Goal: Information Seeking & Learning: Learn about a topic

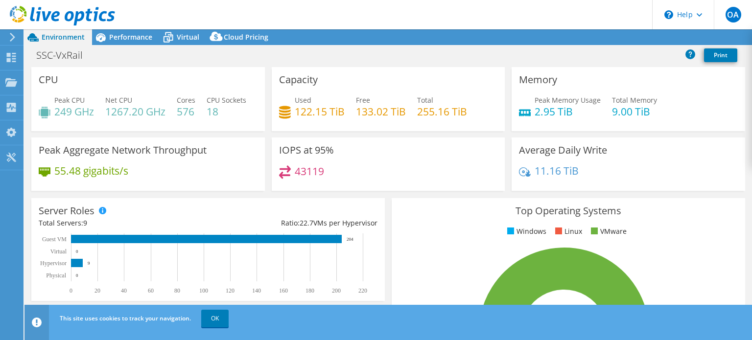
select select "USD"
click at [176, 38] on icon at bounding box center [168, 37] width 17 height 17
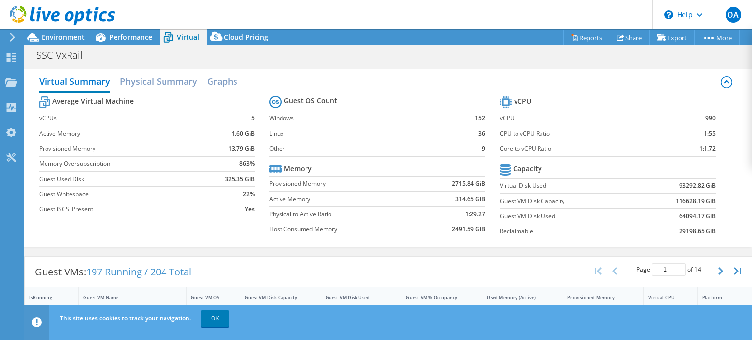
scroll to position [364, 0]
click at [8, 82] on use at bounding box center [11, 82] width 12 height 8
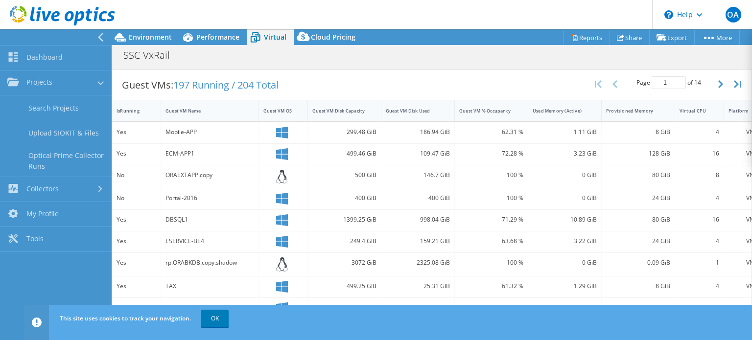
scroll to position [196, 0]
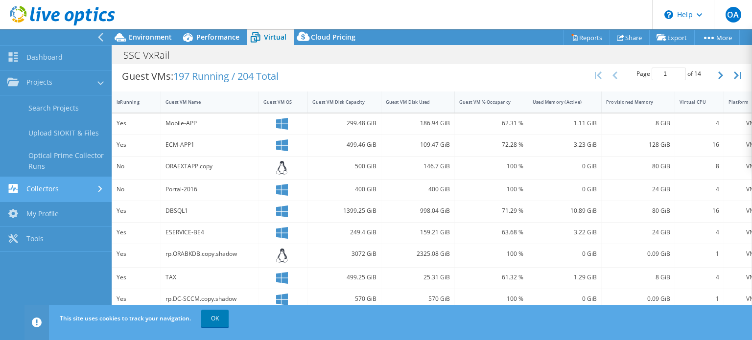
click at [45, 189] on link "Collectors" at bounding box center [56, 189] width 112 height 25
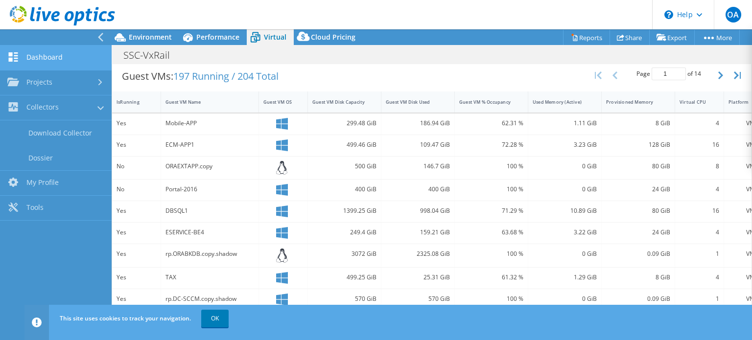
click at [64, 60] on link "Dashboard" at bounding box center [56, 58] width 112 height 25
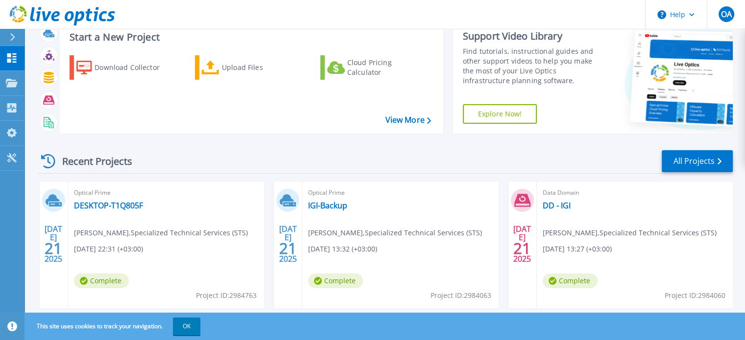
scroll to position [196, 0]
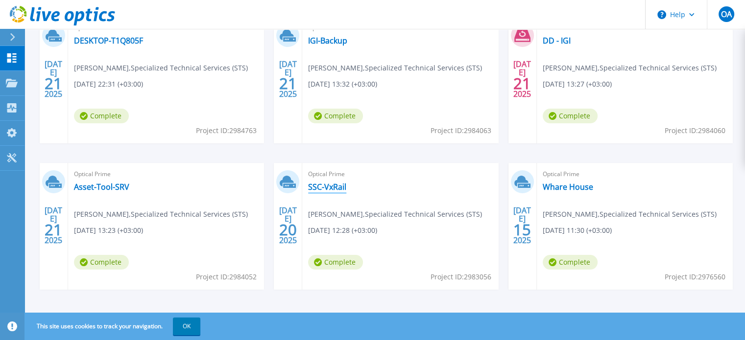
click at [326, 190] on link "SSC-VxRail" at bounding box center [327, 187] width 38 height 10
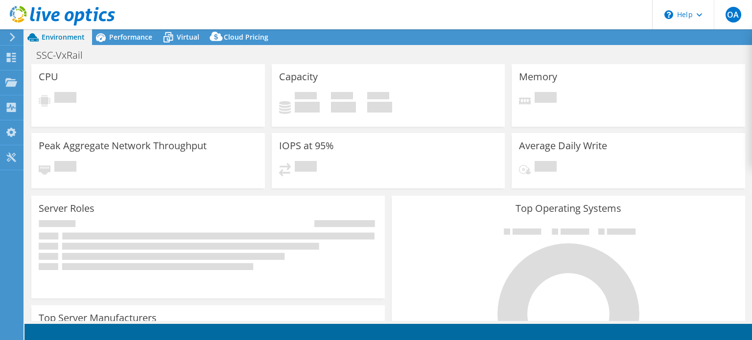
select select "USD"
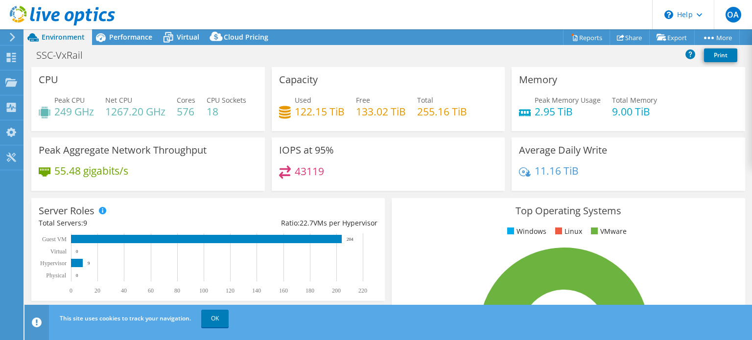
click at [343, 131] on div "Capacity Used 122.15 TiB Free 133.02 TiB Total 255.16 TiB" at bounding box center [389, 99] width 234 height 64
click at [138, 37] on span "Performance" at bounding box center [130, 36] width 43 height 9
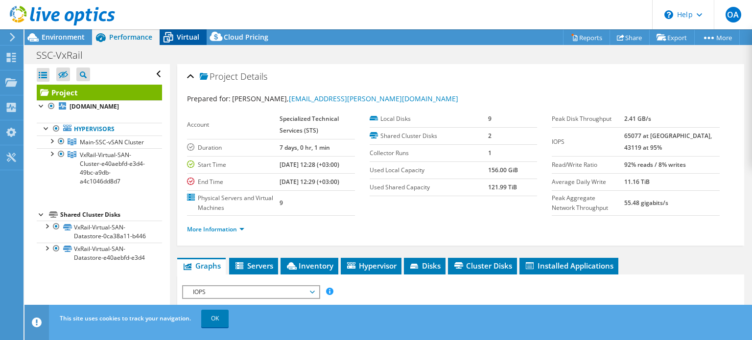
drag, startPoint x: 175, startPoint y: 35, endPoint x: 183, endPoint y: 39, distance: 8.6
click at [176, 35] on icon at bounding box center [168, 37] width 17 height 17
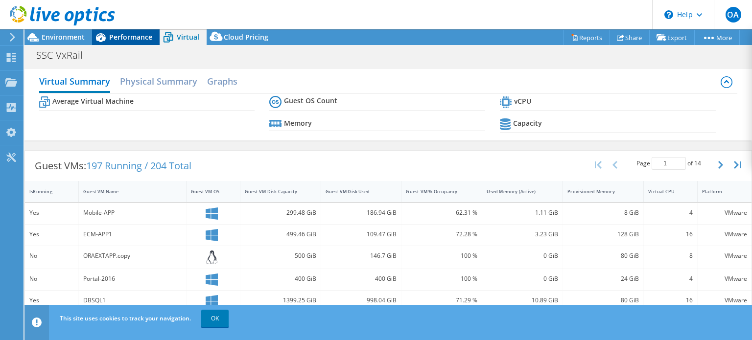
click at [134, 41] on span "Performance" at bounding box center [130, 36] width 43 height 9
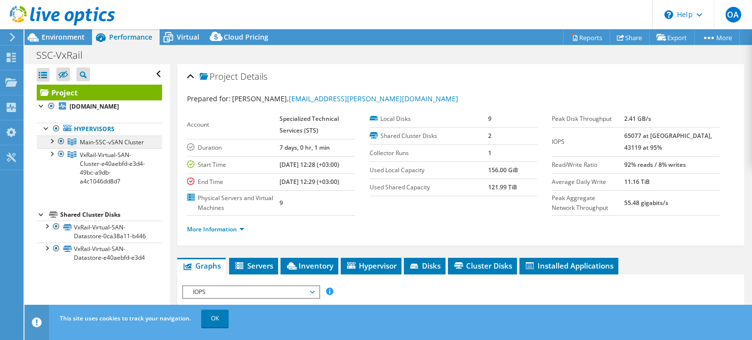
click at [103, 147] on link "Main-SSC-vSAN Cluster" at bounding box center [99, 142] width 125 height 13
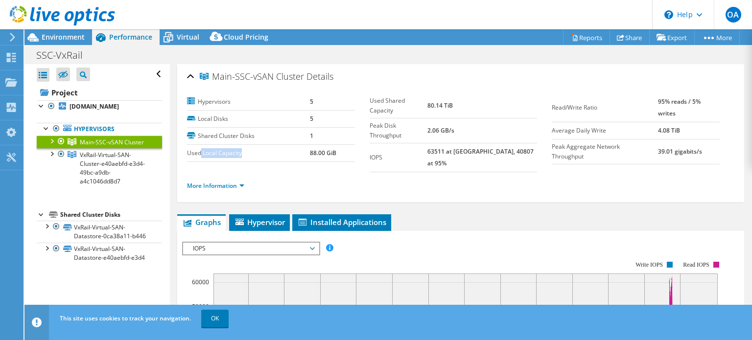
drag, startPoint x: 201, startPoint y: 149, endPoint x: 280, endPoint y: 154, distance: 79.0
click at [280, 154] on label "Used Local Capacity" at bounding box center [248, 153] width 123 height 10
click at [242, 182] on link "More Information" at bounding box center [215, 186] width 57 height 8
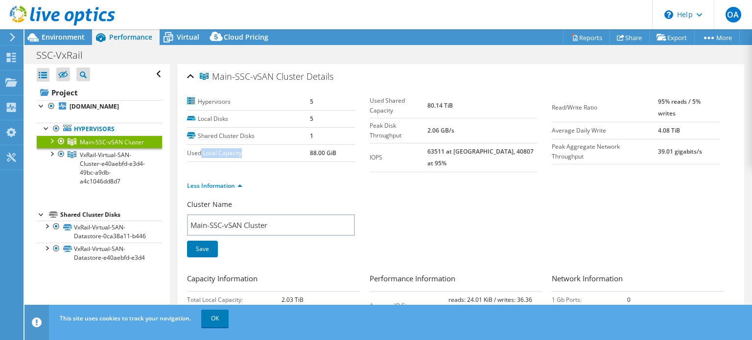
drag, startPoint x: 339, startPoint y: 156, endPoint x: 307, endPoint y: 155, distance: 32.3
click at [307, 155] on tr "Used Local Capacity 88.00 GiB" at bounding box center [271, 152] width 168 height 17
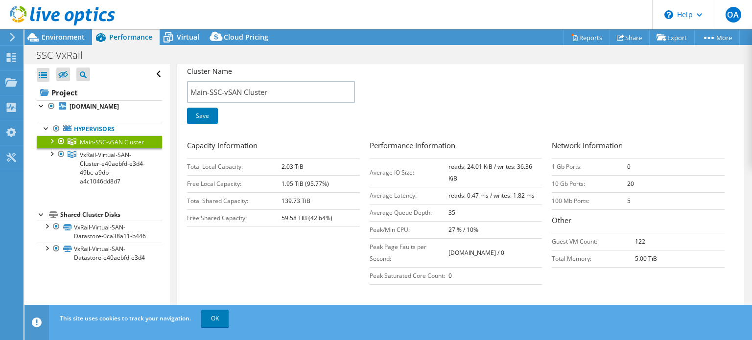
scroll to position [147, 0]
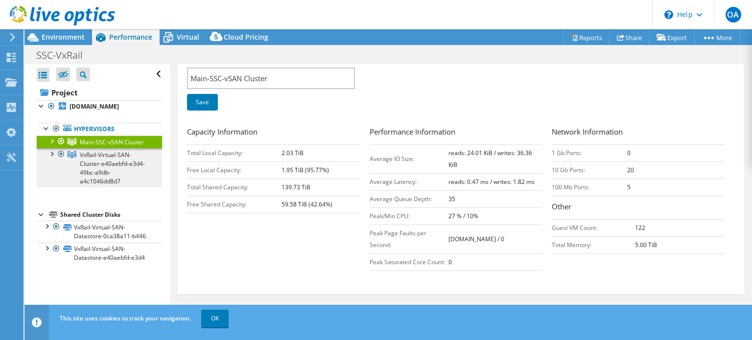
click at [126, 146] on span "VxRail-Virtual-SAN-Cluster-e40aebfd-e3d4-49bc-a9db-a4c1046dd8d7" at bounding box center [112, 142] width 64 height 8
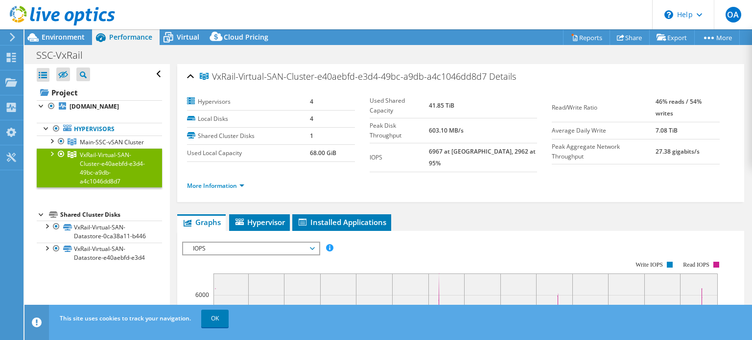
scroll to position [0, 0]
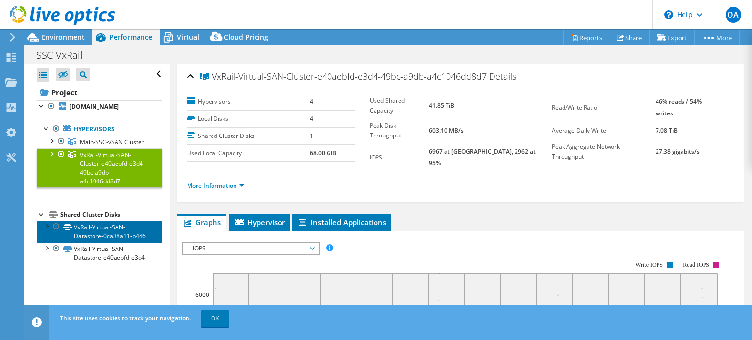
click at [114, 242] on link "VxRail-Virtual-SAN-Datastore-0ca38a11-b446" at bounding box center [99, 232] width 125 height 22
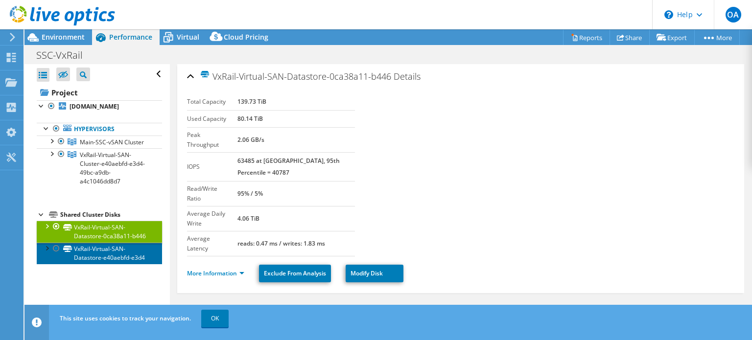
click at [115, 264] on link "VxRail-Virtual-SAN-Datastore-e40aebfd-e3d4" at bounding box center [99, 254] width 125 height 22
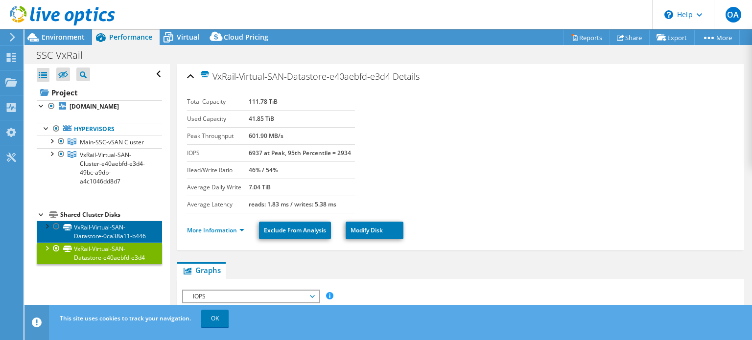
click at [103, 242] on link "VxRail-Virtual-SAN-Datastore-0ca38a11-b446" at bounding box center [99, 232] width 125 height 22
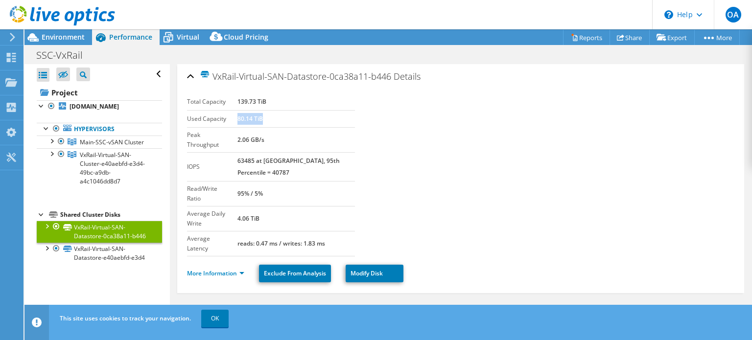
drag, startPoint x: 278, startPoint y: 119, endPoint x: 245, endPoint y: 119, distance: 32.8
click at [245, 119] on td "80.14 TiB" at bounding box center [297, 118] width 118 height 17
drag, startPoint x: 278, startPoint y: 97, endPoint x: 240, endPoint y: 100, distance: 38.8
click at [240, 100] on tr "Total Capacity 139.73 TiB" at bounding box center [271, 102] width 168 height 17
drag, startPoint x: 258, startPoint y: 120, endPoint x: 247, endPoint y: 127, distance: 12.8
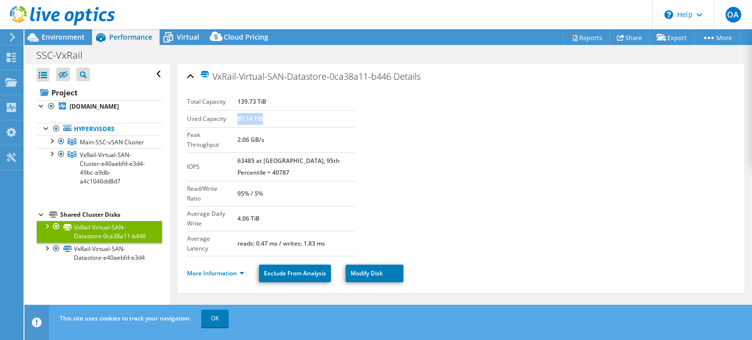
click at [258, 120] on b "80.14 TiB" at bounding box center [250, 119] width 25 height 8
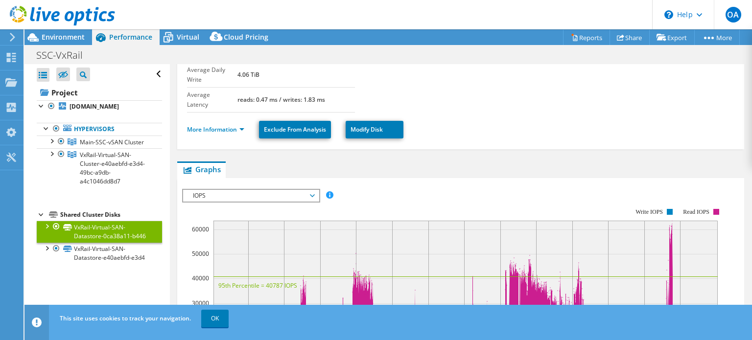
scroll to position [147, 0]
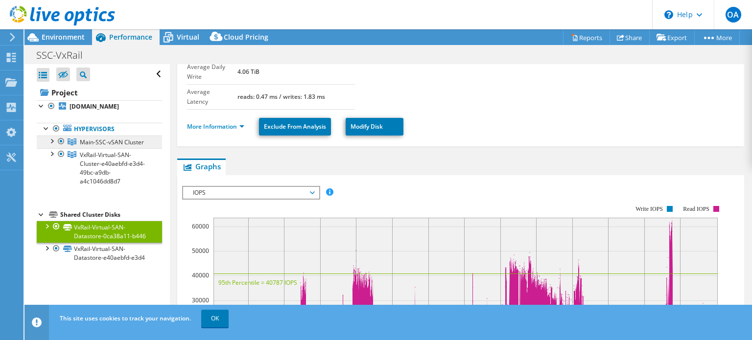
click at [91, 143] on span "Main-SSC-vSAN Cluster" at bounding box center [112, 142] width 64 height 8
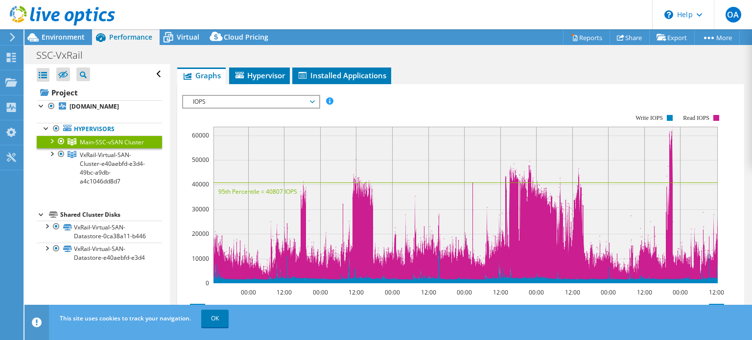
click at [55, 141] on div at bounding box center [52, 141] width 10 height 10
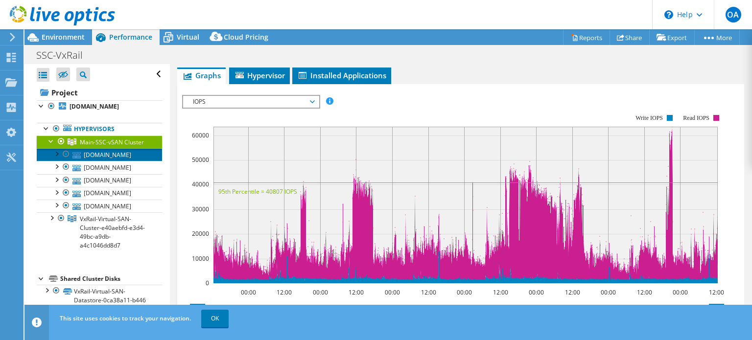
click at [126, 161] on link "[DOMAIN_NAME]" at bounding box center [99, 154] width 125 height 13
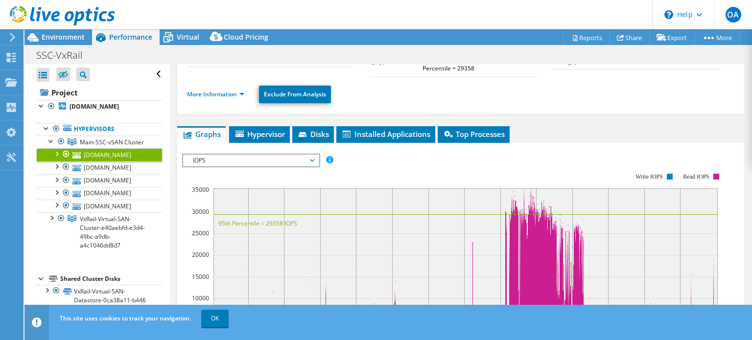
scroll to position [49, 0]
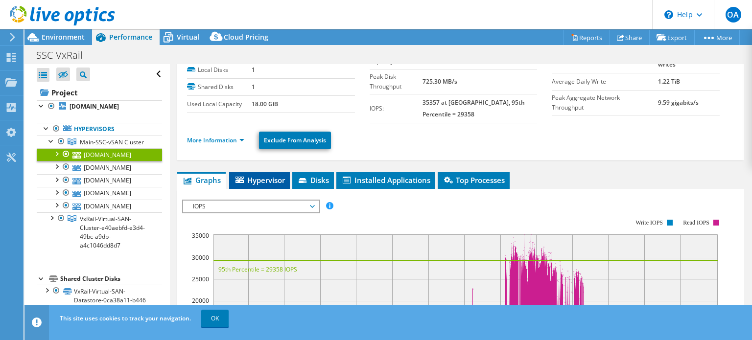
click at [270, 182] on span "Hypervisor" at bounding box center [259, 180] width 51 height 10
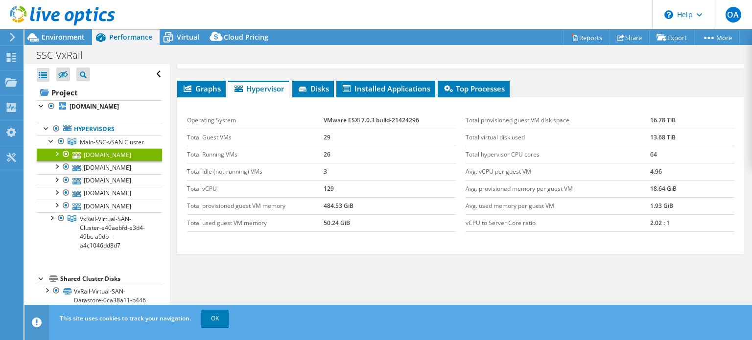
scroll to position [147, 0]
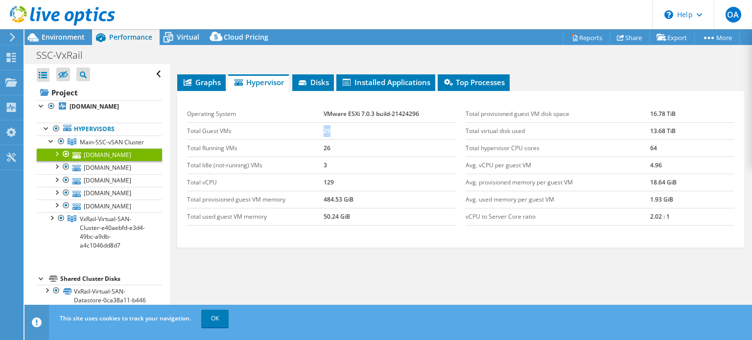
drag, startPoint x: 329, startPoint y: 129, endPoint x: 316, endPoint y: 129, distance: 13.2
click at [316, 129] on tr "Total Guest VMs 29" at bounding box center [321, 130] width 269 height 17
drag, startPoint x: 331, startPoint y: 182, endPoint x: 302, endPoint y: 180, distance: 28.9
click at [304, 180] on tr "Total vCPU 129" at bounding box center [321, 182] width 269 height 17
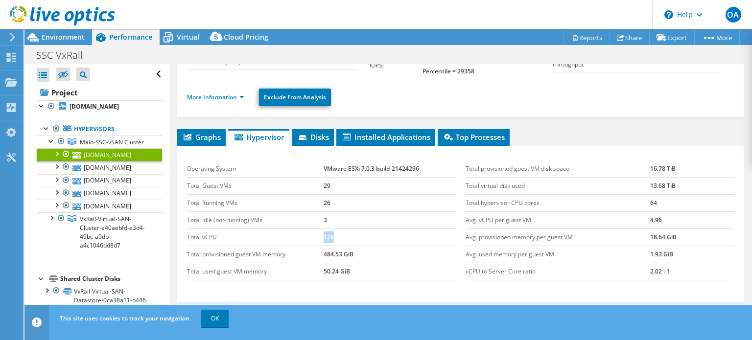
scroll to position [0, 0]
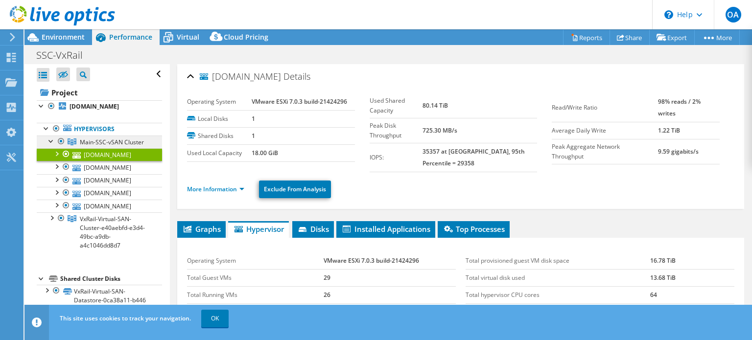
click at [92, 142] on span "Main-SSC-vSAN Cluster" at bounding box center [112, 142] width 64 height 8
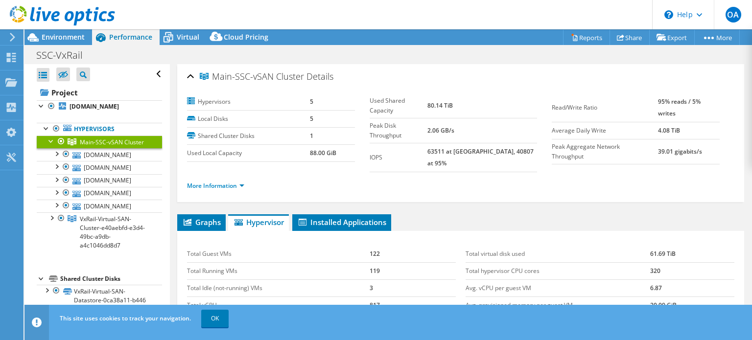
scroll to position [146, 0]
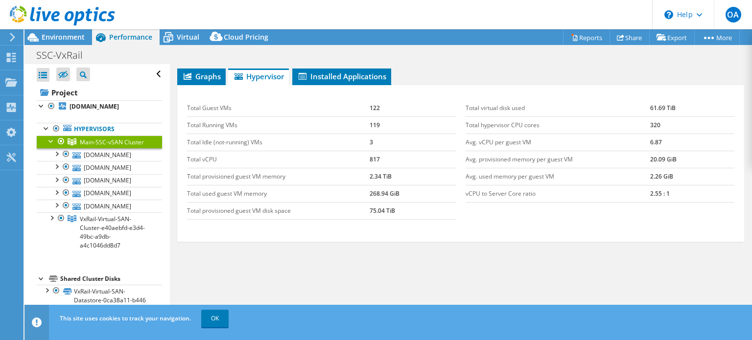
click at [372, 117] on td "119" at bounding box center [413, 125] width 86 height 17
click at [650, 117] on td "320" at bounding box center [692, 125] width 84 height 17
drag, startPoint x: 646, startPoint y: 131, endPoint x: 580, endPoint y: 137, distance: 66.4
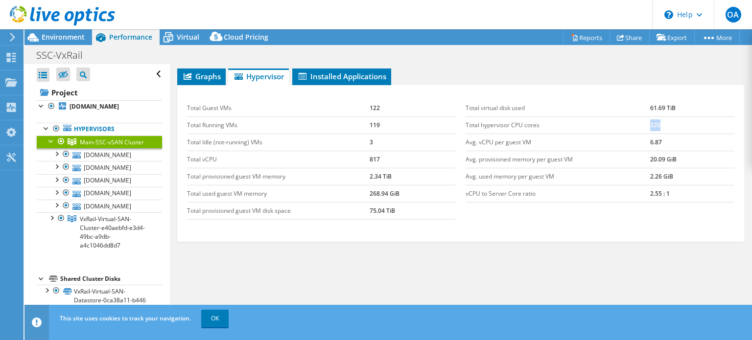
click at [650, 134] on td "6.87" at bounding box center [692, 142] width 84 height 17
drag, startPoint x: 470, startPoint y: 151, endPoint x: 677, endPoint y: 151, distance: 206.7
click at [677, 151] on tr "Avg. provisioned memory per guest VM 20.09 GiB" at bounding box center [600, 159] width 269 height 17
drag, startPoint x: 210, startPoint y: 167, endPoint x: 421, endPoint y: 168, distance: 211.1
click at [421, 168] on tr "Total provisioned guest VM memory 2.34 TiB" at bounding box center [321, 176] width 269 height 17
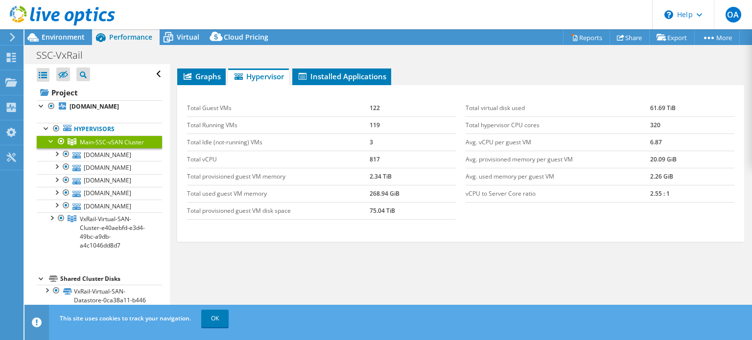
click at [407, 185] on td "268.94 GiB" at bounding box center [413, 193] width 86 height 17
drag, startPoint x: 264, startPoint y: 188, endPoint x: 312, endPoint y: 187, distance: 48.5
click at [312, 187] on td "Total used guest VM memory" at bounding box center [278, 193] width 183 height 17
click at [380, 189] on td "268.94 GiB" at bounding box center [413, 193] width 86 height 17
click at [365, 202] on td "Total provisioned guest VM disk space" at bounding box center [278, 210] width 183 height 17
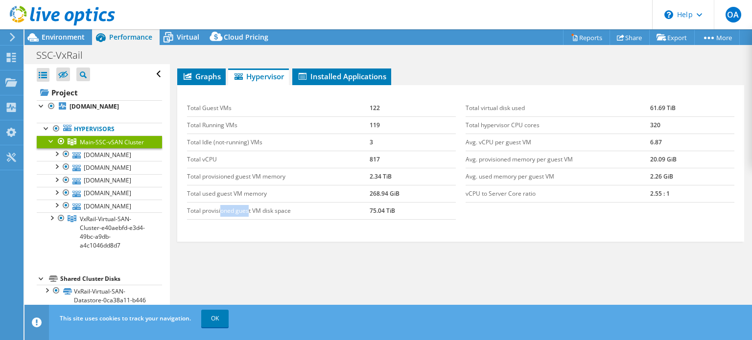
drag, startPoint x: 220, startPoint y: 201, endPoint x: 260, endPoint y: 200, distance: 39.7
click at [249, 202] on td "Total provisioned guest VM disk space" at bounding box center [278, 210] width 183 height 17
drag, startPoint x: 284, startPoint y: 199, endPoint x: 387, endPoint y: 198, distance: 103.8
click at [383, 202] on tr "Total provisioned guest VM disk space 75.04 TiB" at bounding box center [321, 210] width 269 height 17
click at [416, 203] on td "75.04 TiB" at bounding box center [413, 210] width 86 height 17
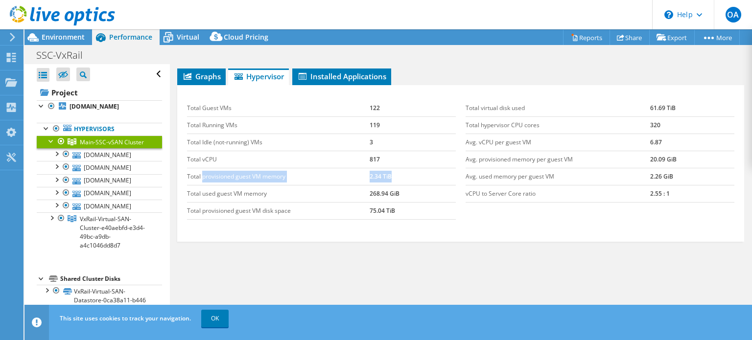
drag, startPoint x: 208, startPoint y: 168, endPoint x: 396, endPoint y: 166, distance: 188.1
click at [396, 168] on tr "Total provisioned guest VM memory 2.34 TiB" at bounding box center [321, 176] width 269 height 17
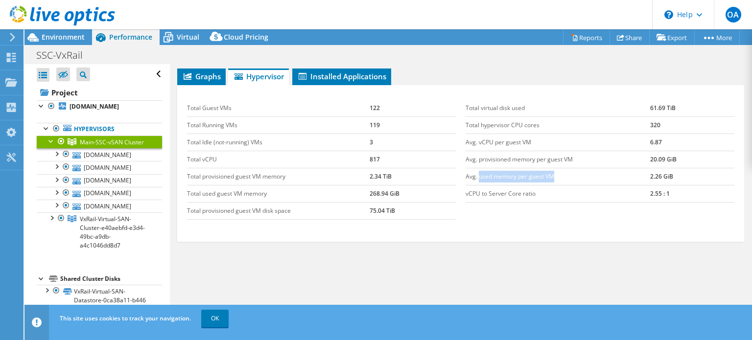
drag, startPoint x: 474, startPoint y: 166, endPoint x: 561, endPoint y: 166, distance: 87.2
click at [561, 168] on td "Avg. used memory per guest VM" at bounding box center [558, 176] width 185 height 17
drag, startPoint x: 672, startPoint y: 167, endPoint x: 644, endPoint y: 169, distance: 28.0
click at [644, 169] on tr "Avg. used memory per guest VM 2.26 GiB" at bounding box center [600, 176] width 269 height 17
click at [594, 203] on div "Total Guest VMs 122 Total Running VMs 119 Total Idle (not-running) VMs 3 Total …" at bounding box center [460, 160] width 557 height 140
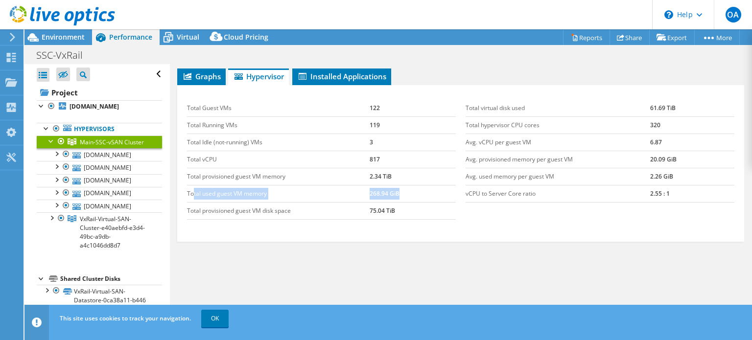
drag, startPoint x: 410, startPoint y: 185, endPoint x: 194, endPoint y: 186, distance: 215.5
click at [194, 186] on tr "Total used guest VM memory 268.94 GiB" at bounding box center [321, 193] width 269 height 17
click at [195, 186] on td "Total used guest VM memory" at bounding box center [278, 193] width 183 height 17
drag, startPoint x: 206, startPoint y: 186, endPoint x: 402, endPoint y: 182, distance: 196.0
click at [402, 185] on tr "Total used guest VM memory 268.94 GiB" at bounding box center [321, 193] width 269 height 17
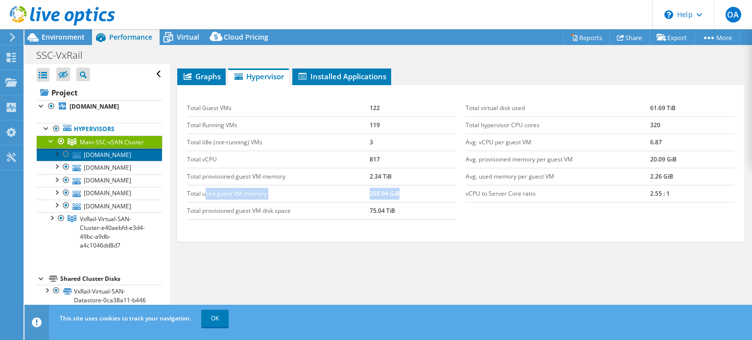
click at [111, 161] on link "[DOMAIN_NAME]" at bounding box center [99, 154] width 125 height 13
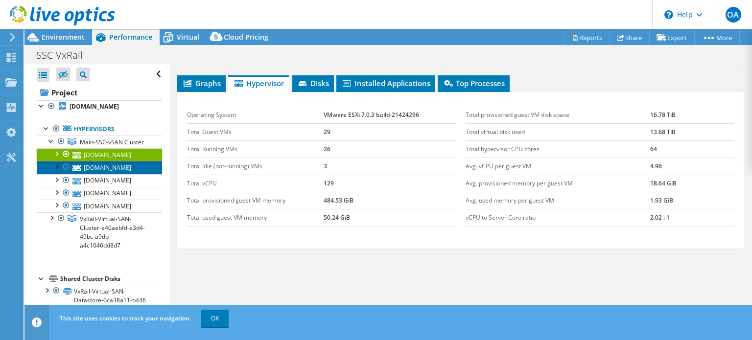
click at [105, 174] on link "[DOMAIN_NAME]" at bounding box center [99, 167] width 125 height 13
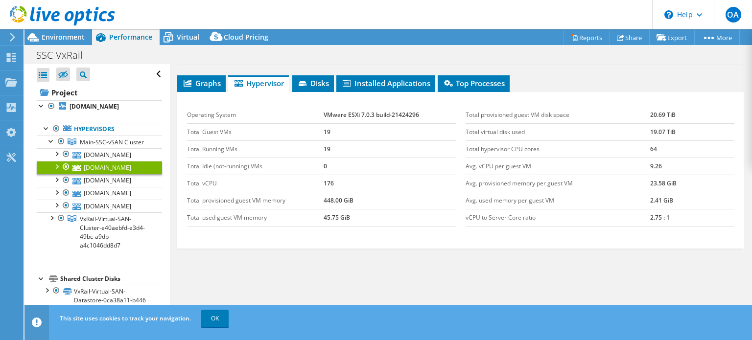
scroll to position [138, 0]
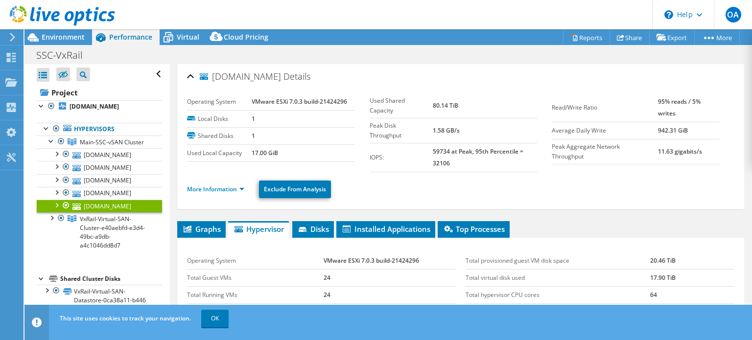
select select "USD"
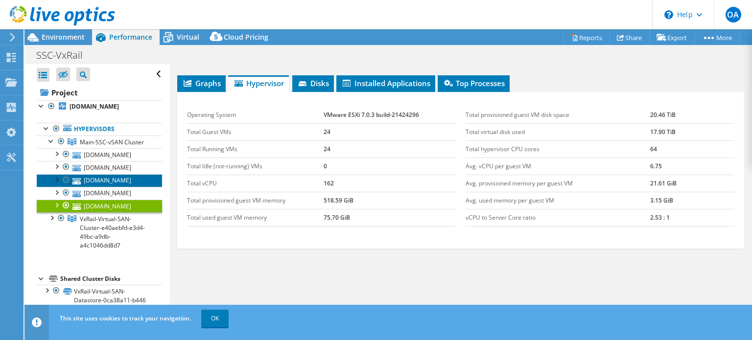
click at [117, 187] on link "[DOMAIN_NAME]" at bounding box center [99, 180] width 125 height 13
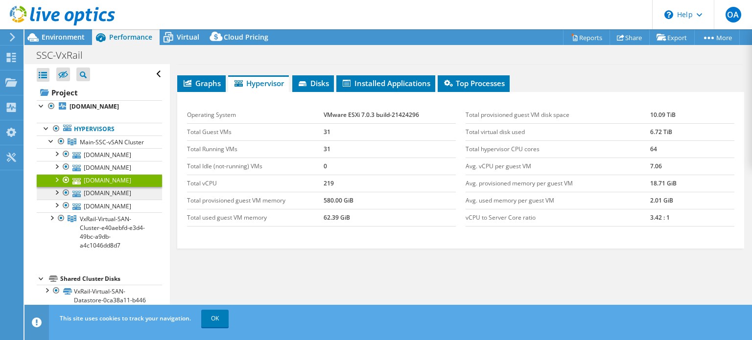
scroll to position [138, 0]
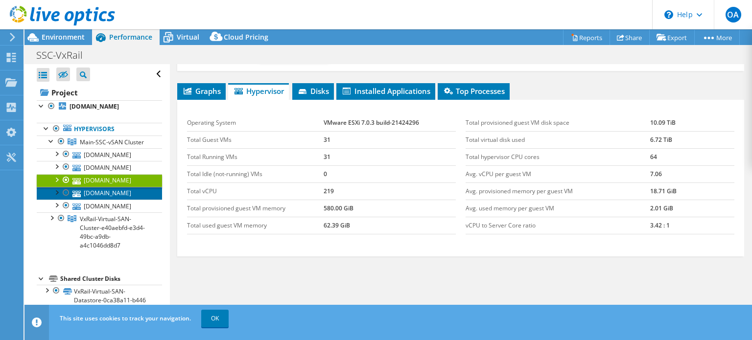
click at [114, 200] on link "[DOMAIN_NAME]" at bounding box center [99, 193] width 125 height 13
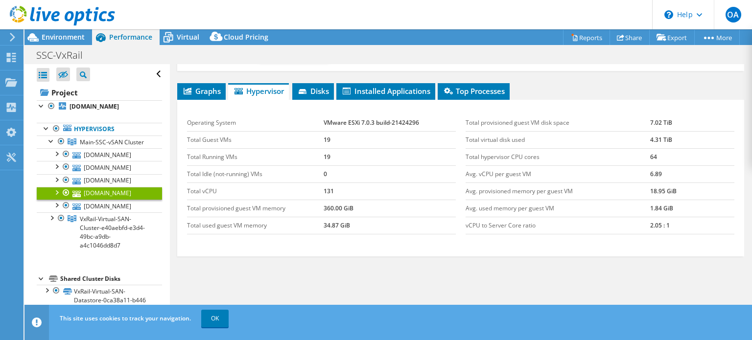
scroll to position [146, 0]
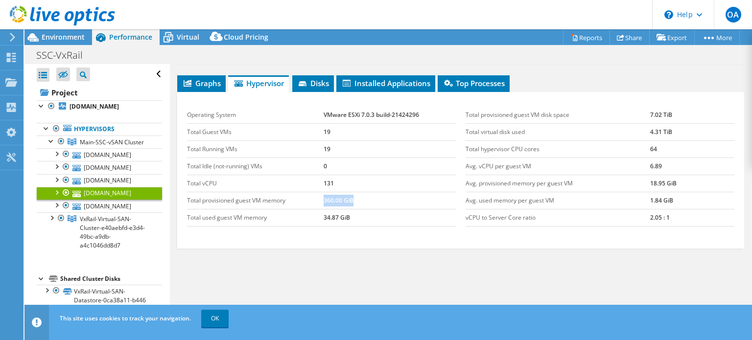
drag, startPoint x: 353, startPoint y: 199, endPoint x: 312, endPoint y: 196, distance: 41.2
click at [312, 196] on tr "Total provisioned guest VM memory 360.00 GiB" at bounding box center [321, 200] width 269 height 17
click at [91, 213] on link "[DOMAIN_NAME]" at bounding box center [99, 206] width 125 height 13
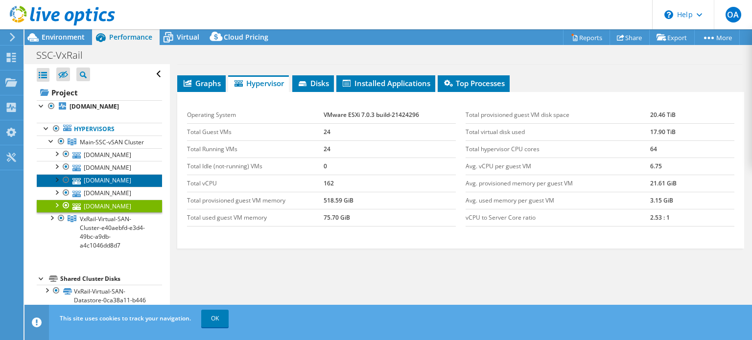
click at [96, 187] on link "[DOMAIN_NAME]" at bounding box center [99, 180] width 125 height 13
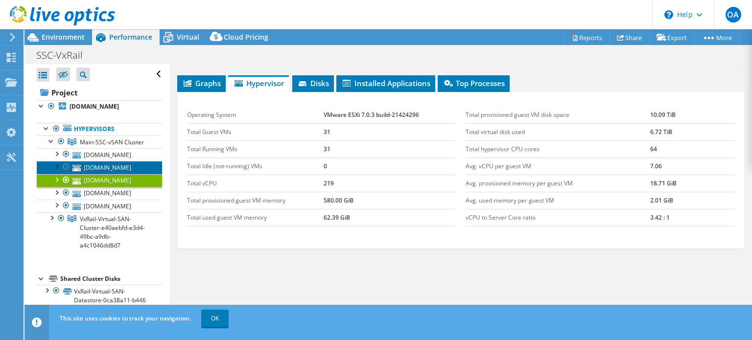
click at [105, 174] on link "[DOMAIN_NAME]" at bounding box center [99, 167] width 125 height 13
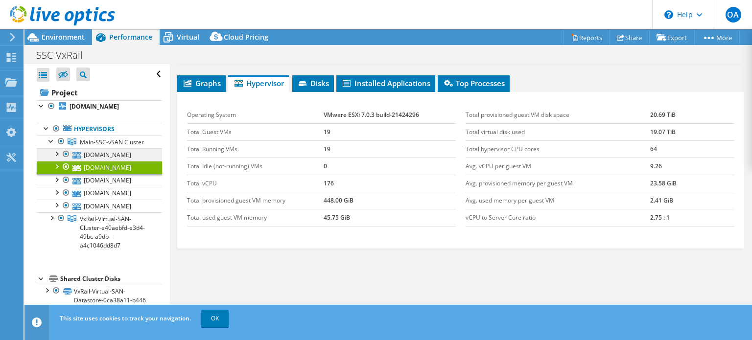
scroll to position [138, 0]
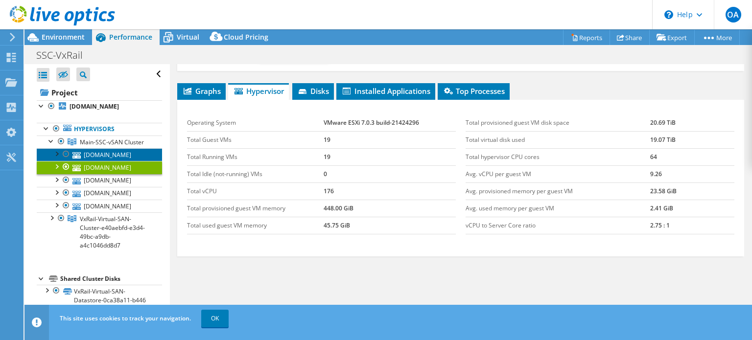
click at [113, 161] on link "[DOMAIN_NAME]" at bounding box center [99, 154] width 125 height 13
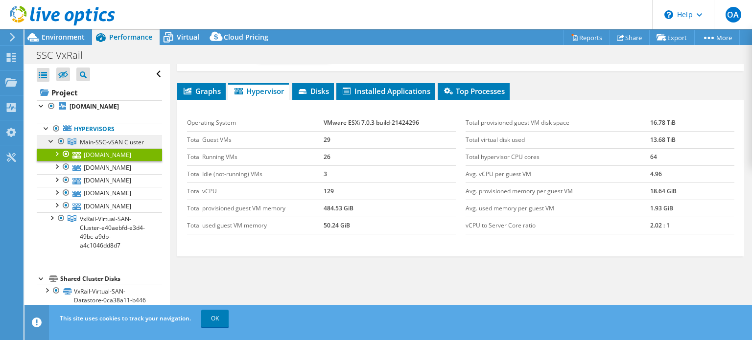
click at [118, 148] on link "Main-SSC-vSAN Cluster" at bounding box center [99, 142] width 125 height 13
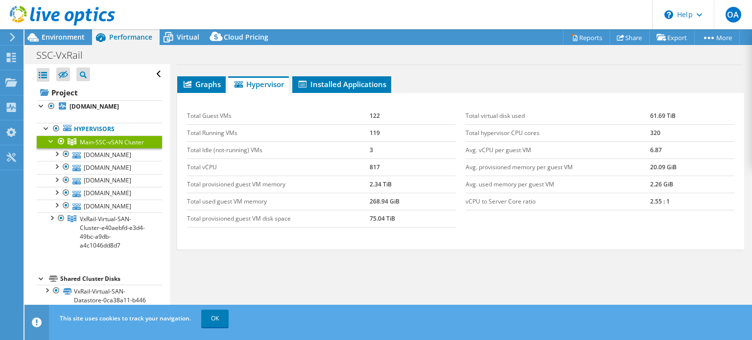
scroll to position [131, 0]
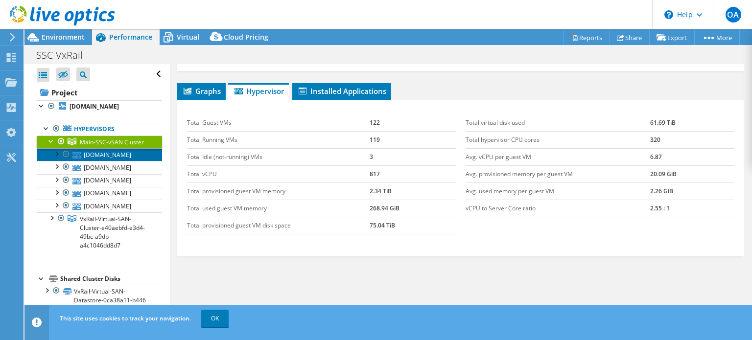
click at [103, 161] on link "[DOMAIN_NAME]" at bounding box center [99, 154] width 125 height 13
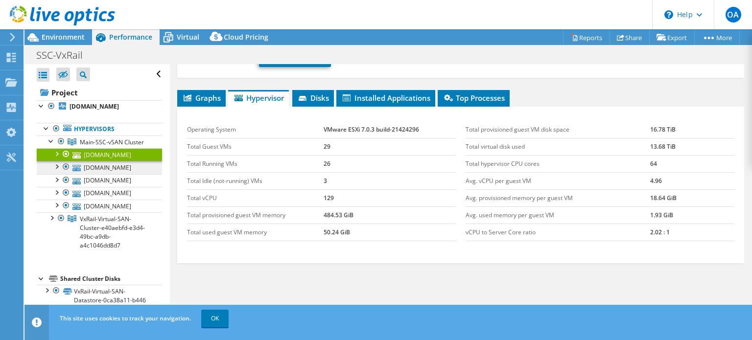
scroll to position [146, 0]
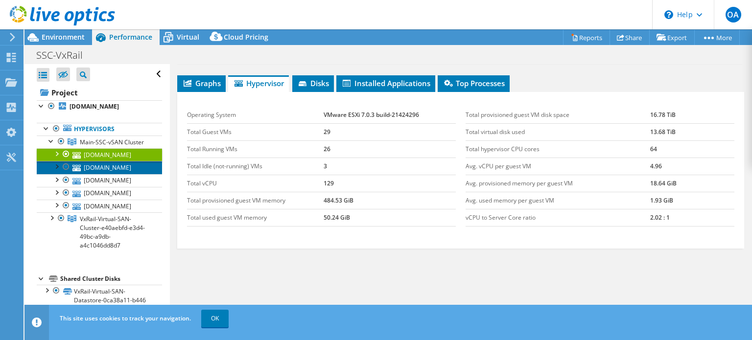
click at [101, 174] on link "[DOMAIN_NAME]" at bounding box center [99, 167] width 125 height 13
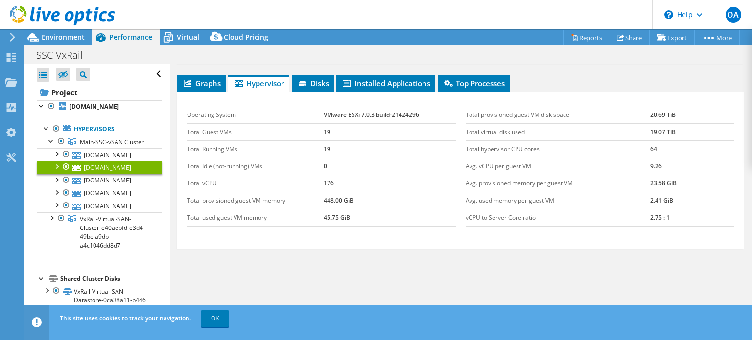
scroll to position [138, 0]
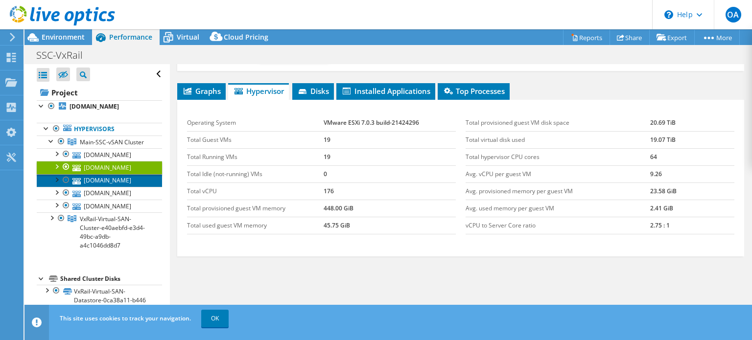
click at [98, 187] on link "[DOMAIN_NAME]" at bounding box center [99, 180] width 125 height 13
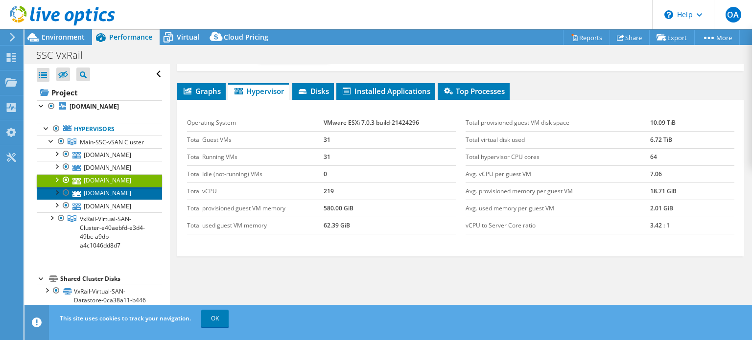
click at [101, 200] on link "[DOMAIN_NAME]" at bounding box center [99, 193] width 125 height 13
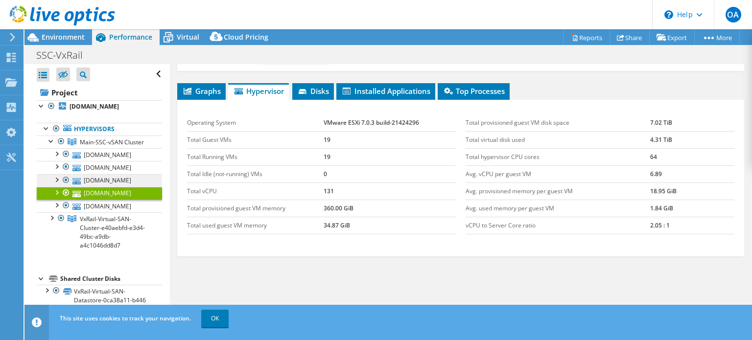
scroll to position [146, 0]
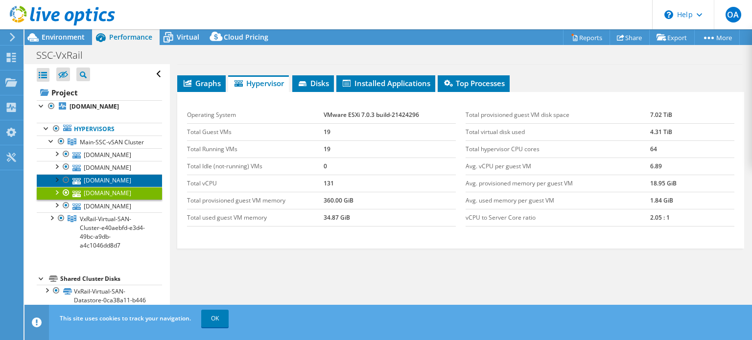
click at [91, 187] on link "[DOMAIN_NAME]" at bounding box center [99, 180] width 125 height 13
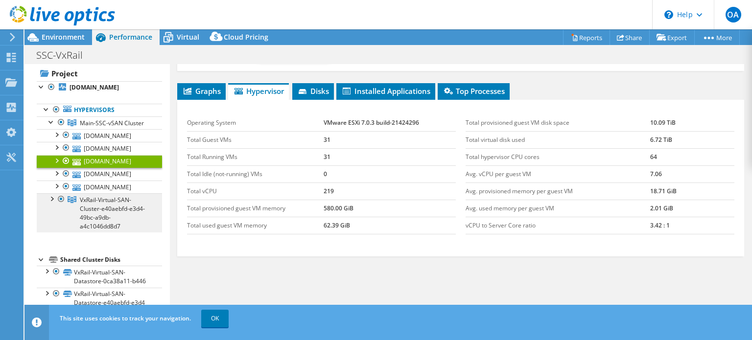
scroll to position [88, 0]
click at [116, 127] on span "VxRail-Virtual-SAN-Cluster-e40aebfd-e3d4-49bc-a9db-a4c1046dd8d7" at bounding box center [112, 123] width 64 height 8
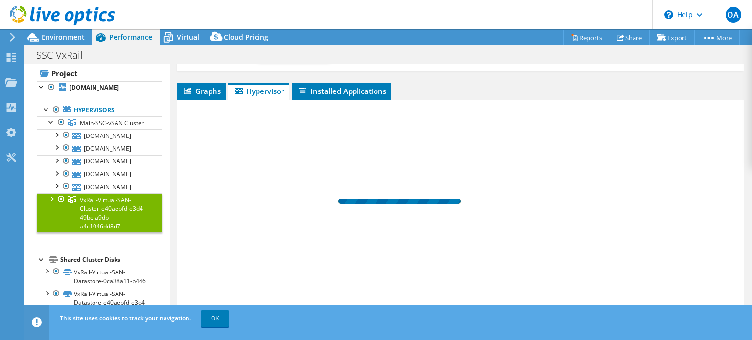
scroll to position [131, 0]
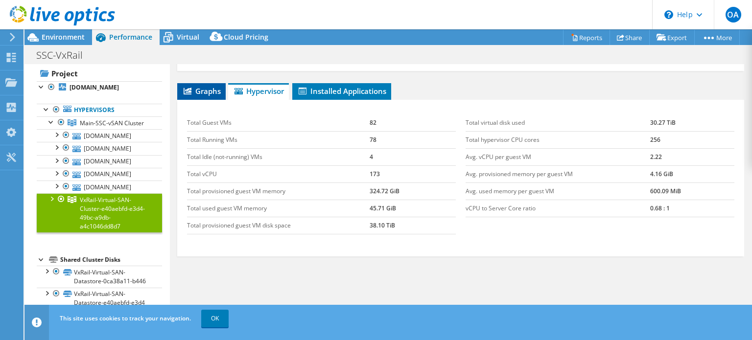
click at [202, 86] on span "Graphs" at bounding box center [201, 91] width 39 height 10
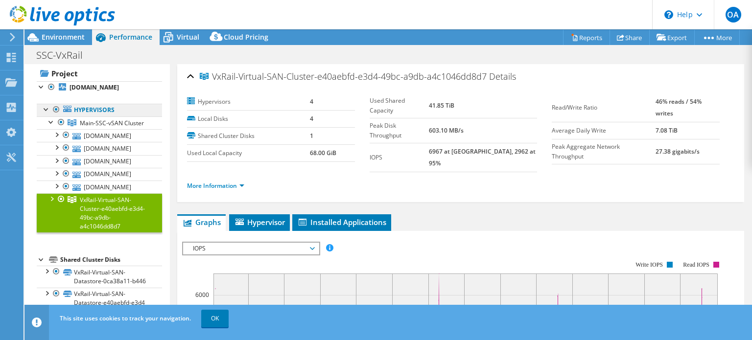
scroll to position [0, 0]
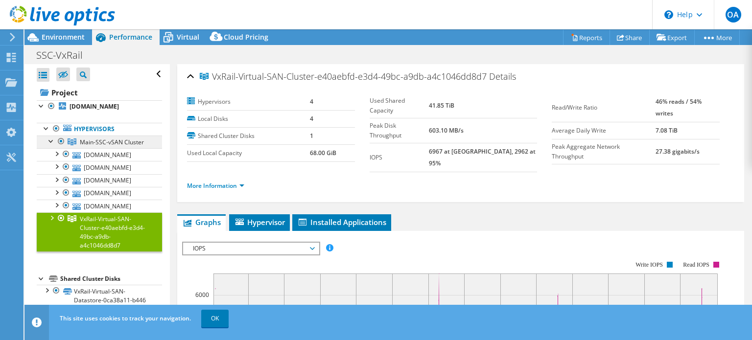
click at [102, 144] on span "Main-SSC-vSAN Cluster" at bounding box center [112, 142] width 64 height 8
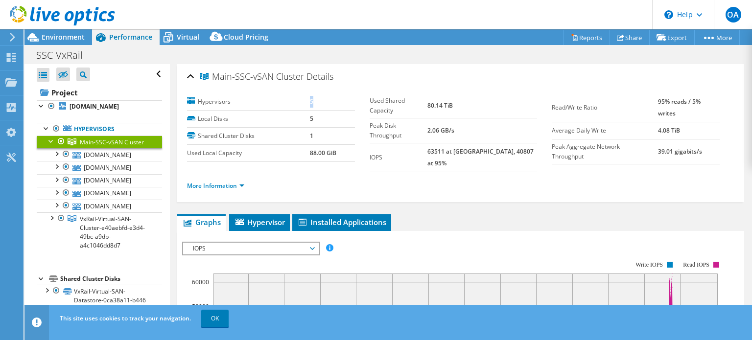
drag, startPoint x: 315, startPoint y: 98, endPoint x: 304, endPoint y: 96, distance: 11.8
click at [304, 96] on tr "Hypervisors 5" at bounding box center [271, 102] width 168 height 17
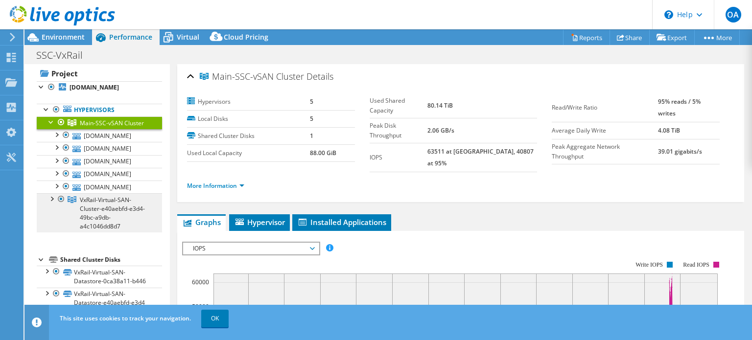
click at [99, 127] on span "VxRail-Virtual-SAN-Cluster-e40aebfd-e3d4-49bc-a9db-a4c1046dd8d7" at bounding box center [112, 123] width 64 height 8
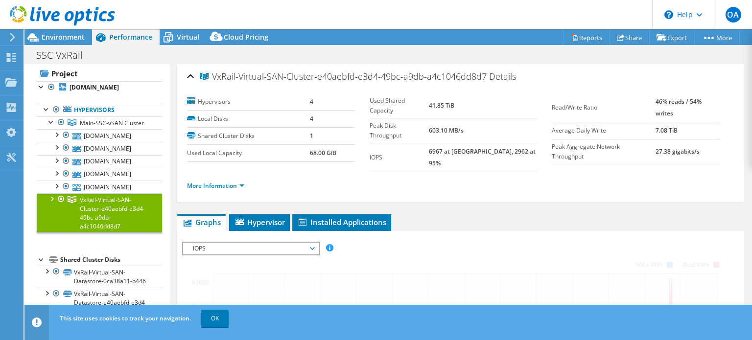
click at [316, 98] on td "4" at bounding box center [332, 102] width 45 height 17
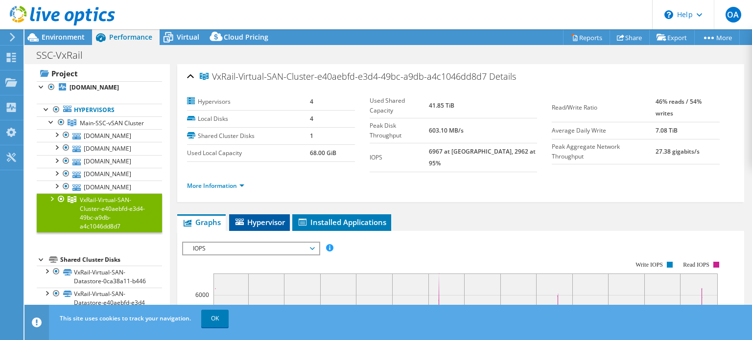
click at [273, 217] on span "Hypervisor" at bounding box center [259, 222] width 51 height 10
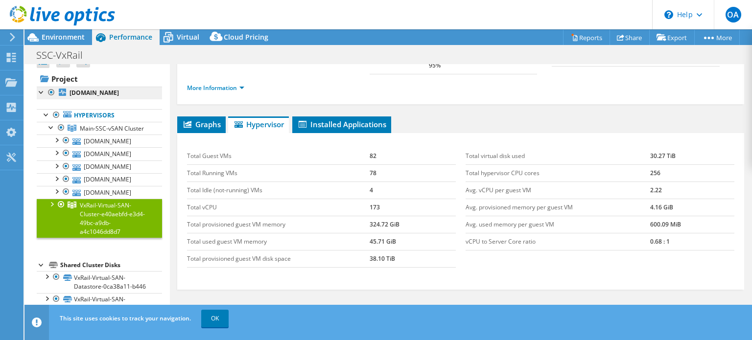
scroll to position [0, 0]
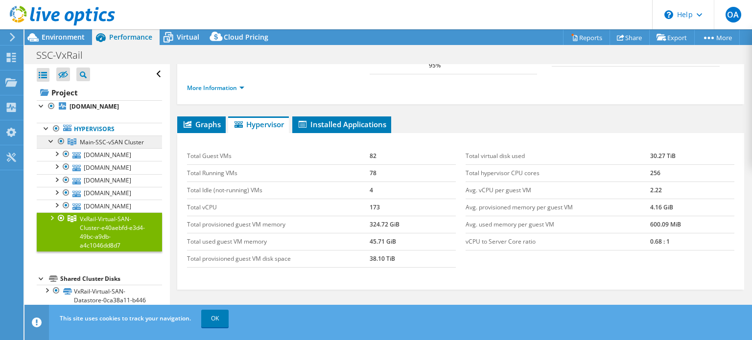
click at [92, 141] on span "Main-SSC-vSAN Cluster" at bounding box center [112, 142] width 64 height 8
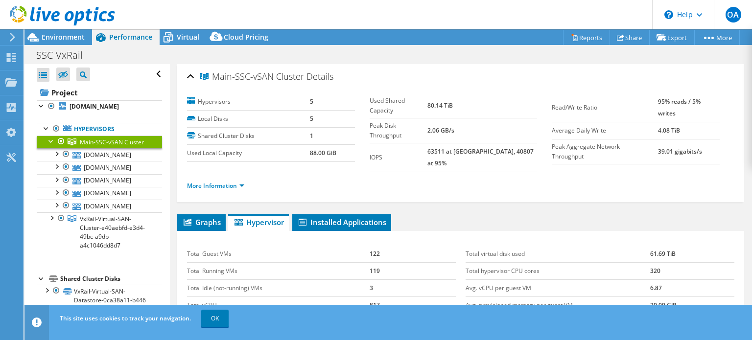
select select "USD"
click at [114, 161] on link "[DOMAIN_NAME]" at bounding box center [99, 154] width 125 height 13
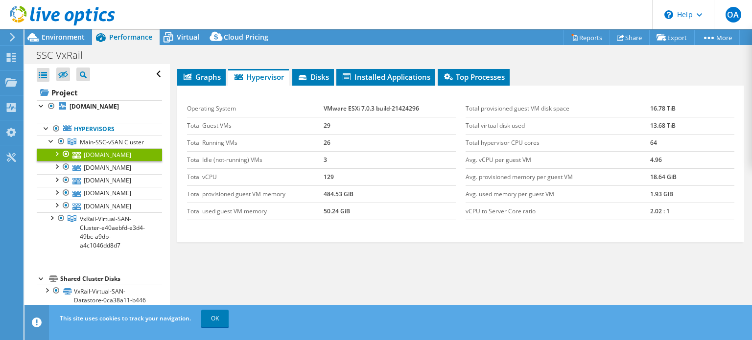
scroll to position [161, 0]
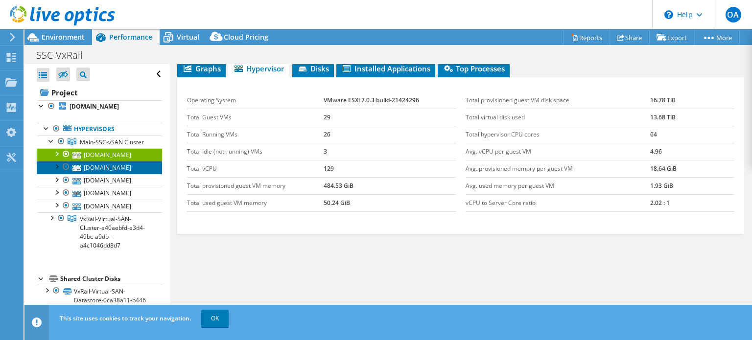
click at [100, 174] on link "[DOMAIN_NAME]" at bounding box center [99, 167] width 125 height 13
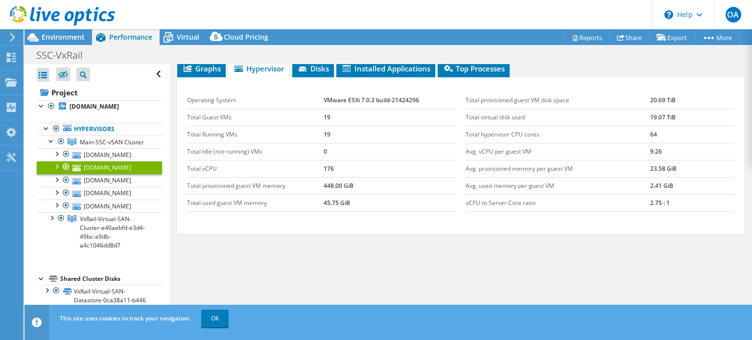
scroll to position [6, 0]
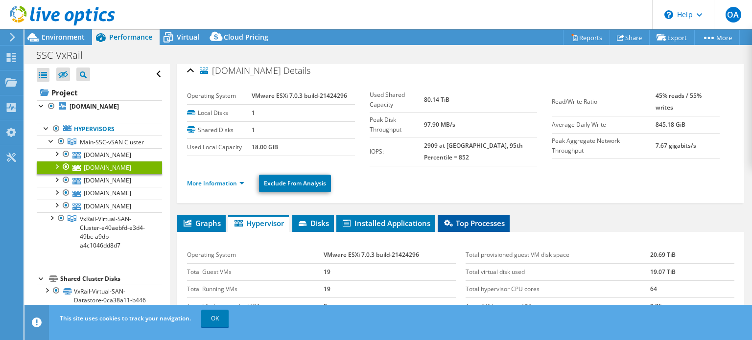
click at [498, 218] on span "Top Processes" at bounding box center [474, 223] width 62 height 10
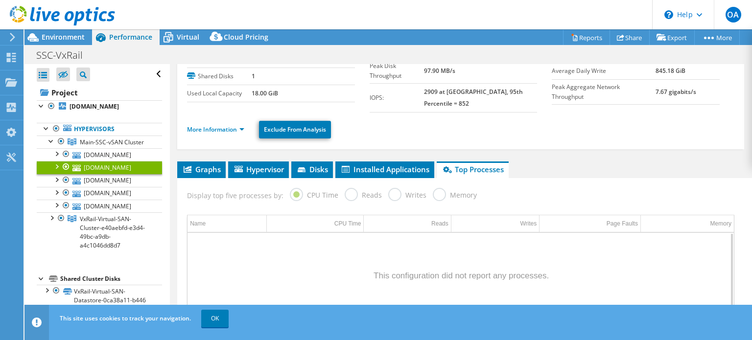
scroll to position [104, 0]
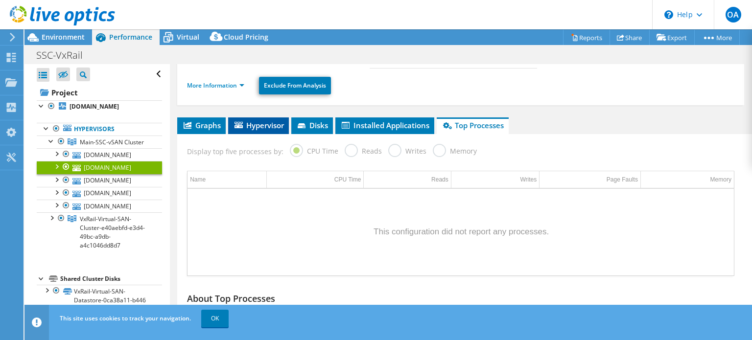
click at [255, 120] on span "Hypervisor" at bounding box center [258, 125] width 51 height 10
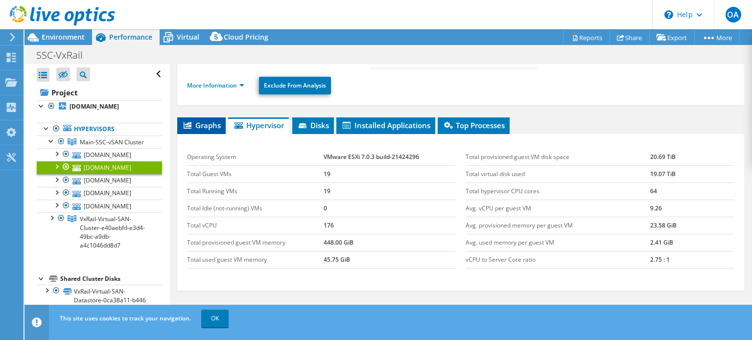
click at [216, 120] on span "Graphs" at bounding box center [201, 125] width 39 height 10
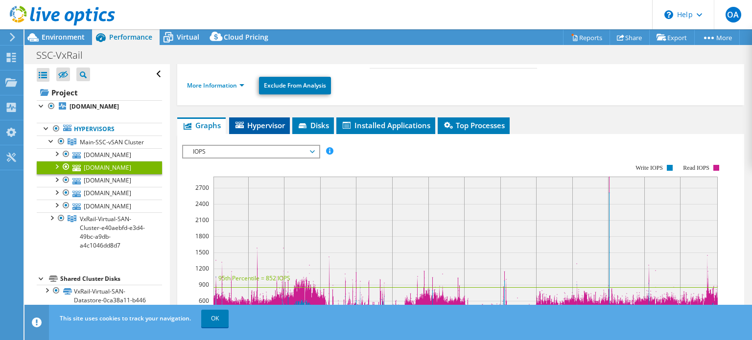
click at [263, 121] on li "Hypervisor" at bounding box center [259, 126] width 61 height 17
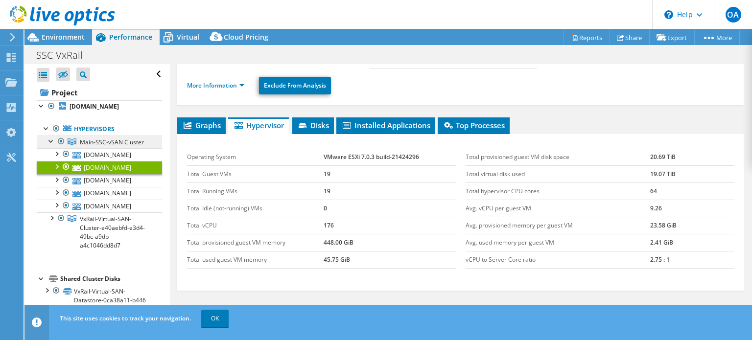
click at [93, 136] on link "Main-SSC-vSAN Cluster" at bounding box center [99, 142] width 125 height 13
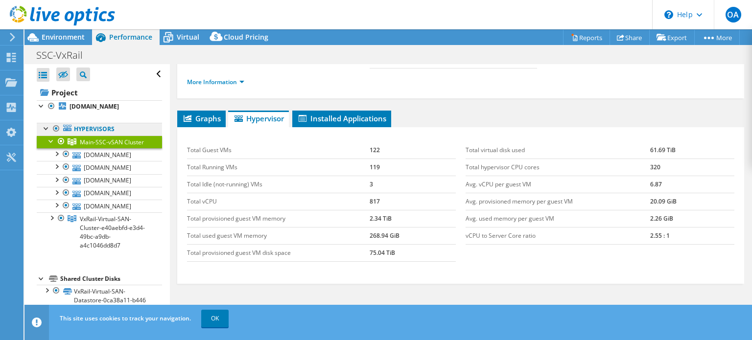
click at [96, 128] on link "Hypervisors" at bounding box center [99, 129] width 125 height 13
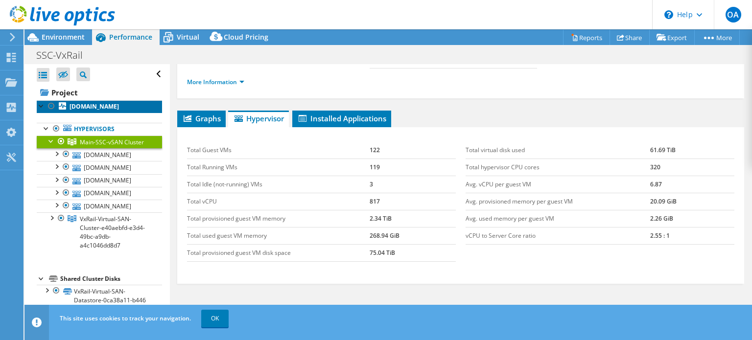
click at [119, 106] on b "[DOMAIN_NAME]" at bounding box center [94, 106] width 49 height 8
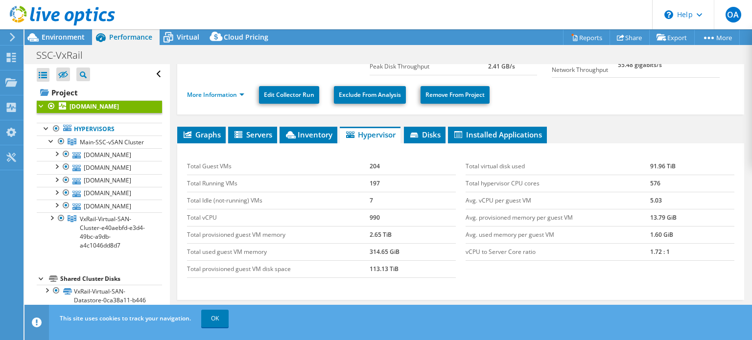
click at [43, 104] on div at bounding box center [42, 105] width 10 height 10
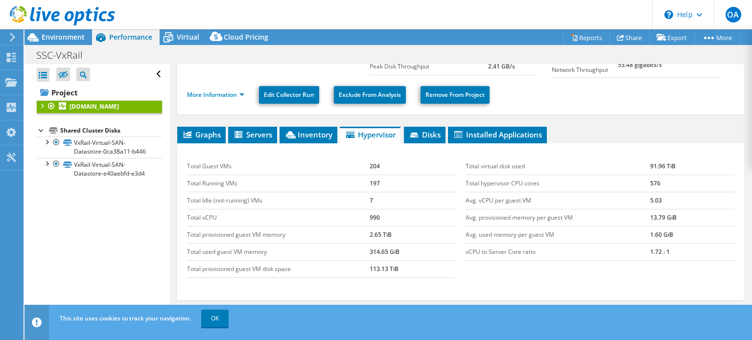
click at [43, 102] on div at bounding box center [42, 105] width 10 height 10
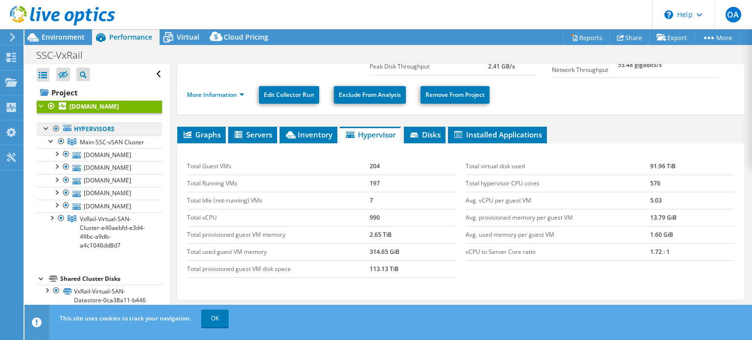
click at [94, 134] on link "Hypervisors" at bounding box center [99, 129] width 125 height 13
click at [96, 103] on b "[DOMAIN_NAME]" at bounding box center [94, 106] width 49 height 8
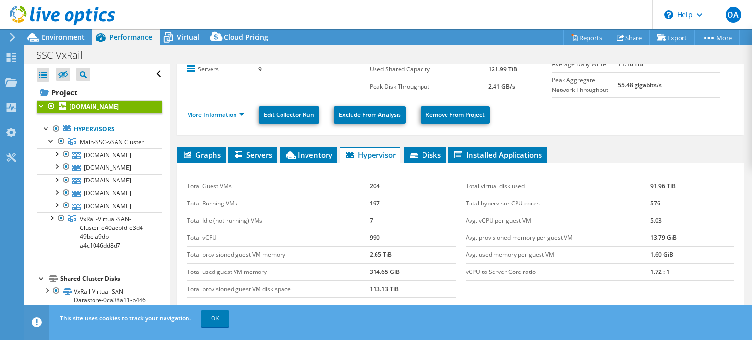
scroll to position [98, 0]
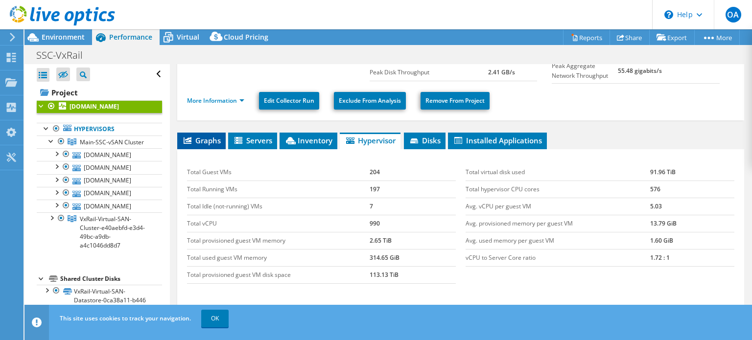
click at [213, 143] on span "Graphs" at bounding box center [201, 141] width 39 height 10
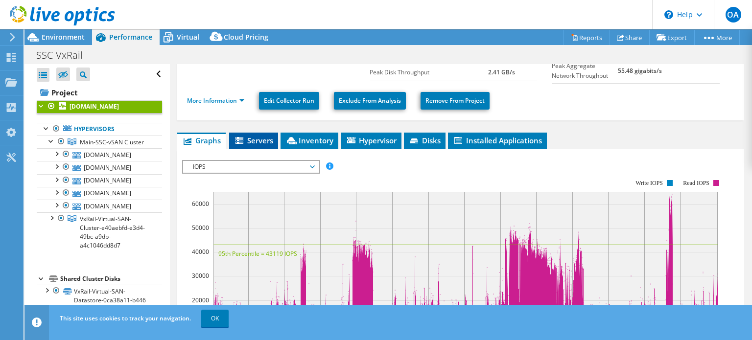
click at [264, 140] on span "Servers" at bounding box center [253, 141] width 39 height 10
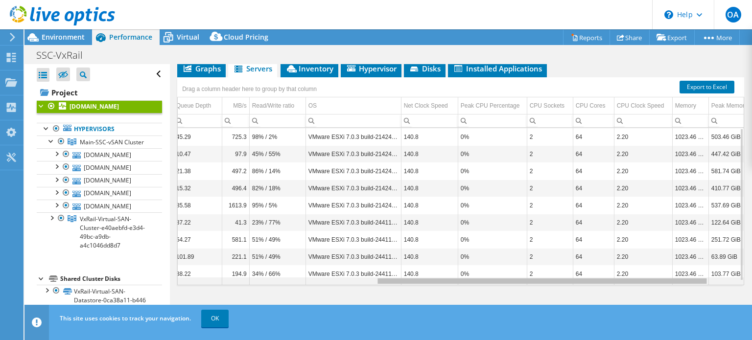
scroll to position [0, 361]
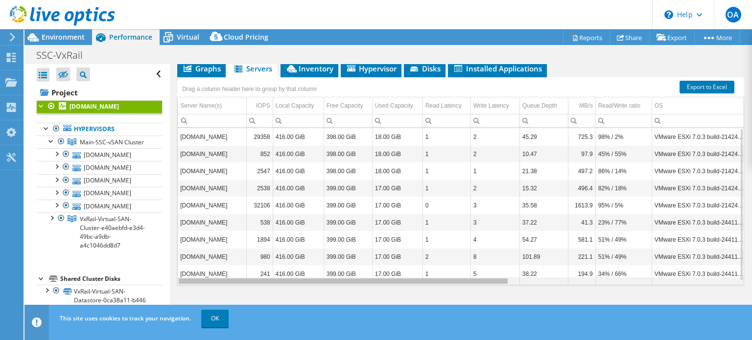
drag, startPoint x: 495, startPoint y: 282, endPoint x: 317, endPoint y: 266, distance: 178.5
click at [312, 275] on body "OA End User Osama Aljasser Osama.Aljasser@stsarabia.com Specialized Technical S…" at bounding box center [376, 170] width 752 height 340
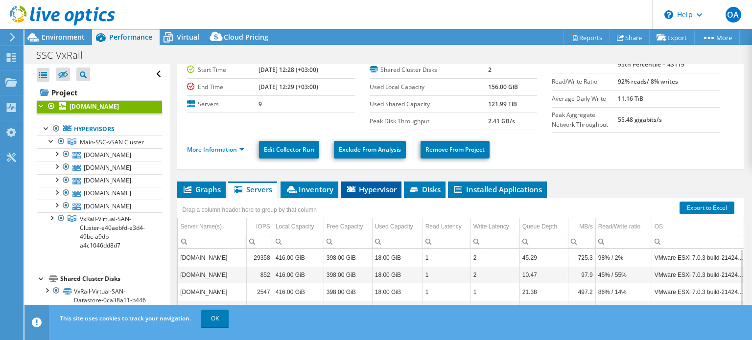
click at [387, 191] on span "Hypervisor" at bounding box center [371, 190] width 51 height 10
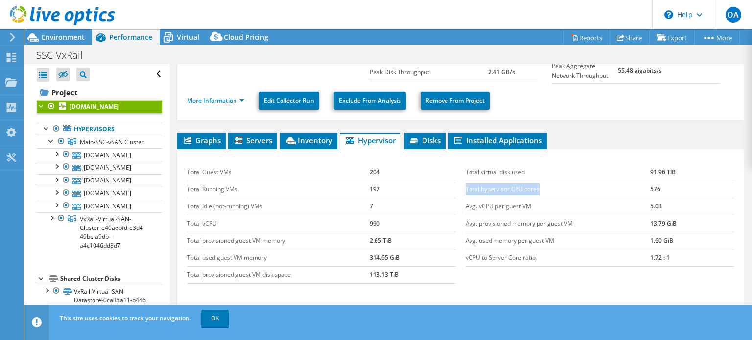
drag, startPoint x: 539, startPoint y: 190, endPoint x: 463, endPoint y: 192, distance: 76.4
click at [466, 192] on td "Total hypervisor CPU cores" at bounding box center [558, 189] width 185 height 17
click at [582, 217] on td "Avg. provisioned memory per guest VM" at bounding box center [558, 223] width 185 height 17
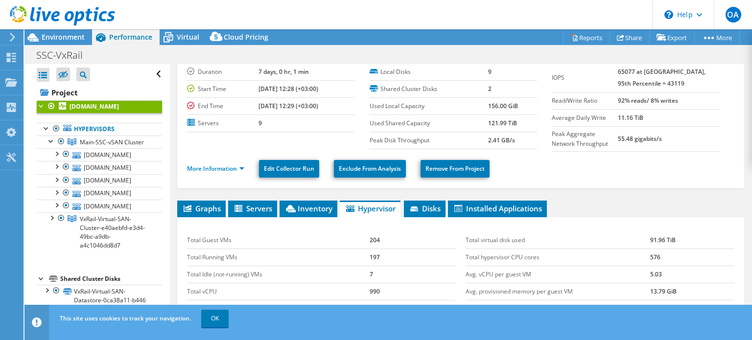
scroll to position [0, 0]
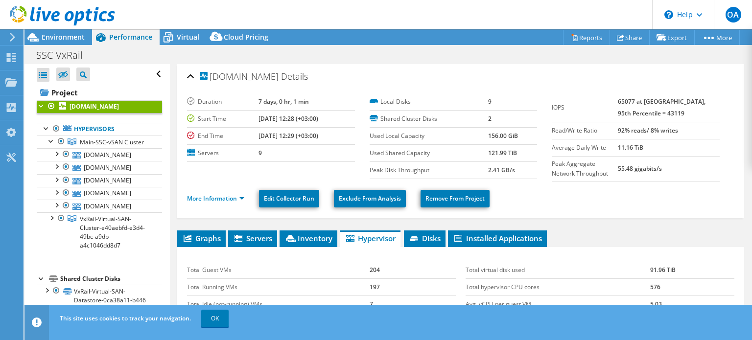
click at [245, 150] on label "Servers" at bounding box center [222, 153] width 71 height 10
drag, startPoint x: 261, startPoint y: 151, endPoint x: 205, endPoint y: 151, distance: 55.8
click at [205, 151] on tr "Servers 9" at bounding box center [271, 152] width 168 height 17
click at [244, 162] on section "Duration 7 days, 0 hr, 1 min Start Time 07/20/2025, 12:28 (+03:00) End Time 07/…" at bounding box center [369, 137] width 365 height 86
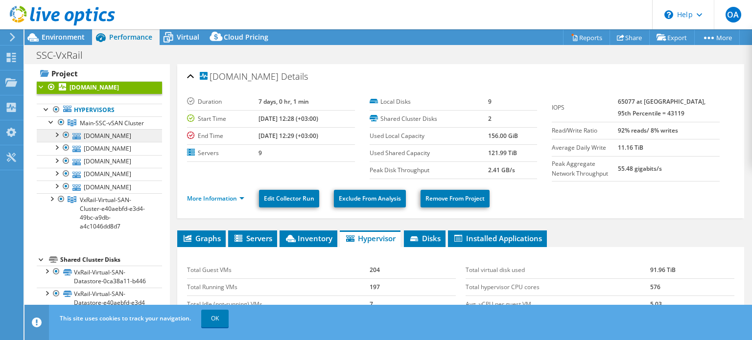
scroll to position [39, 0]
click at [96, 119] on span "Main-SSC-vSAN Cluster" at bounding box center [112, 123] width 64 height 8
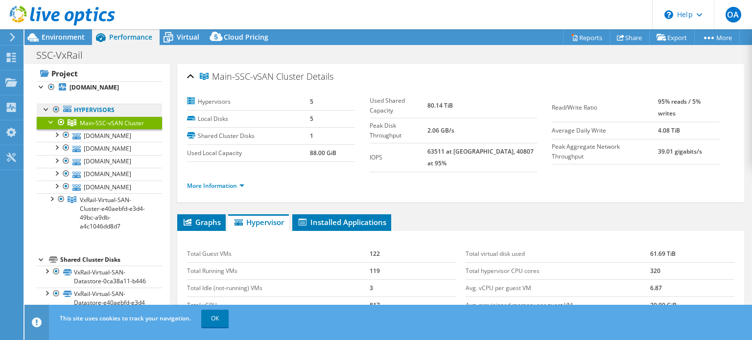
click at [101, 104] on link "Hypervisors" at bounding box center [99, 110] width 125 height 13
click at [235, 182] on link "More Information" at bounding box center [215, 186] width 57 height 8
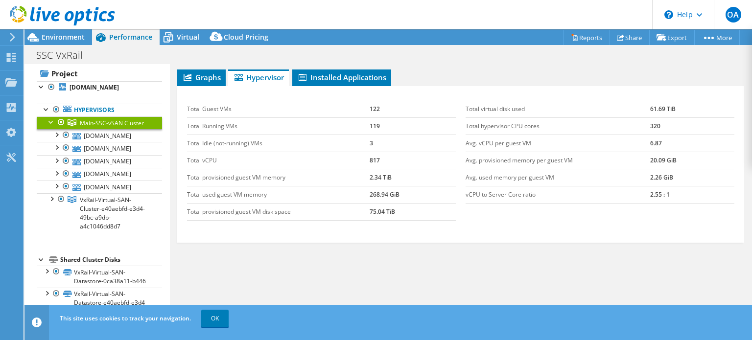
scroll to position [364, 0]
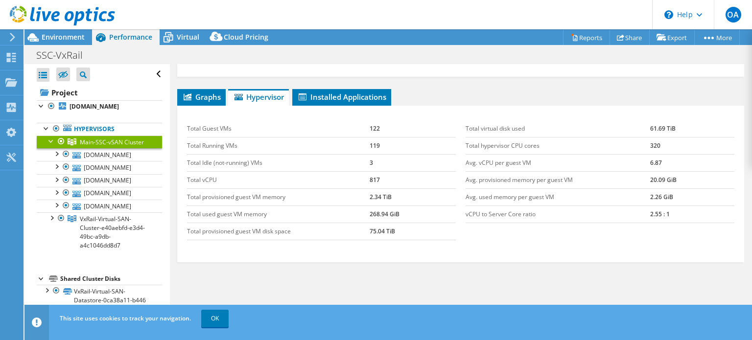
click at [356, 160] on td "Total Idle (not-running) VMs" at bounding box center [278, 162] width 183 height 17
click at [366, 154] on td "Total Idle (not-running) VMs" at bounding box center [278, 162] width 183 height 17
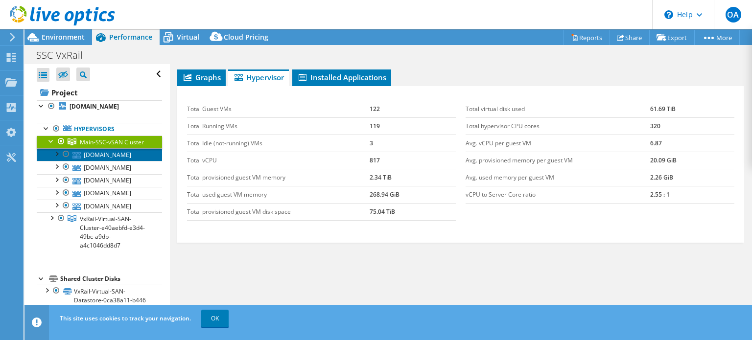
click at [86, 161] on link "[DOMAIN_NAME]" at bounding box center [99, 154] width 125 height 13
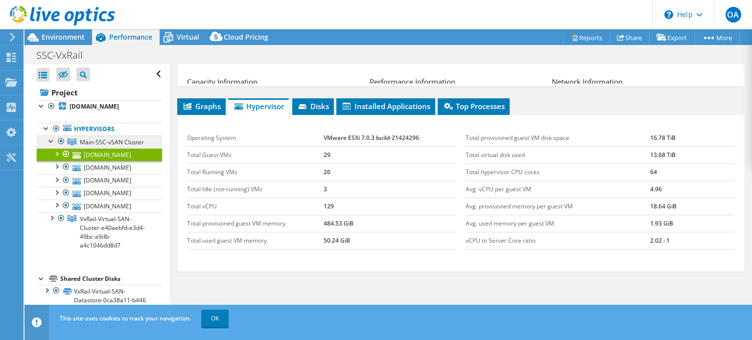
scroll to position [146, 0]
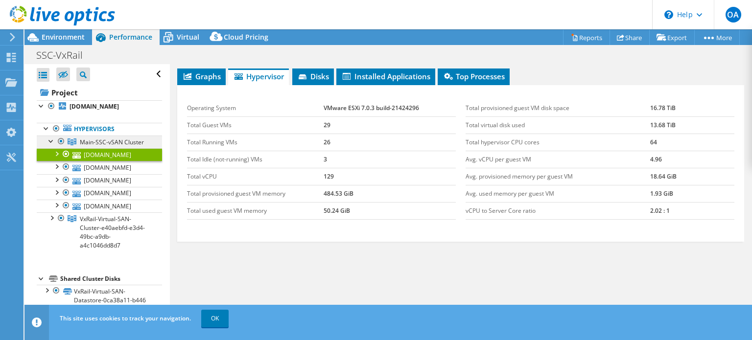
click at [111, 144] on span "Main-SSC-vSAN Cluster" at bounding box center [112, 142] width 64 height 8
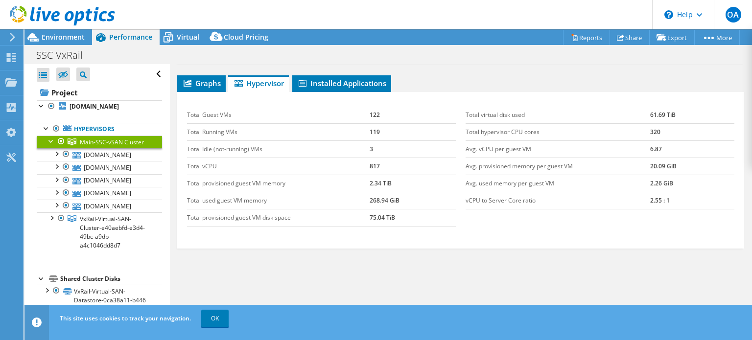
scroll to position [161, 0]
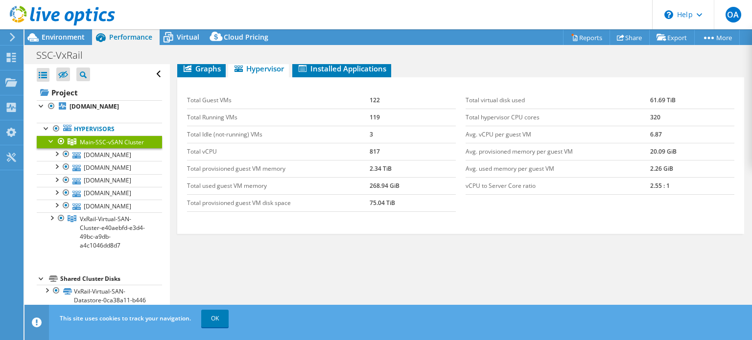
drag, startPoint x: 501, startPoint y: 105, endPoint x: 352, endPoint y: 127, distance: 150.5
click at [501, 105] on td "Total virtual disk used" at bounding box center [558, 100] width 185 height 17
click at [88, 161] on link "[DOMAIN_NAME]" at bounding box center [99, 154] width 125 height 13
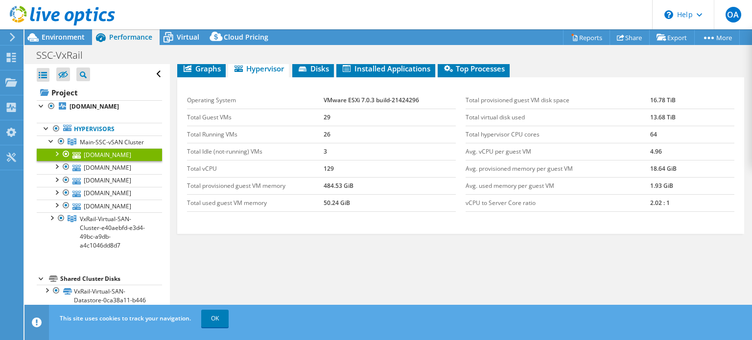
drag, startPoint x: 461, startPoint y: 201, endPoint x: 534, endPoint y: 224, distance: 76.5
click at [461, 201] on div "Total provisioned guest VM disk space 16.78 TiB Total virtual disk used 13.68 T…" at bounding box center [600, 152] width 279 height 140
click at [72, 174] on link "[DOMAIN_NAME]" at bounding box center [99, 167] width 125 height 13
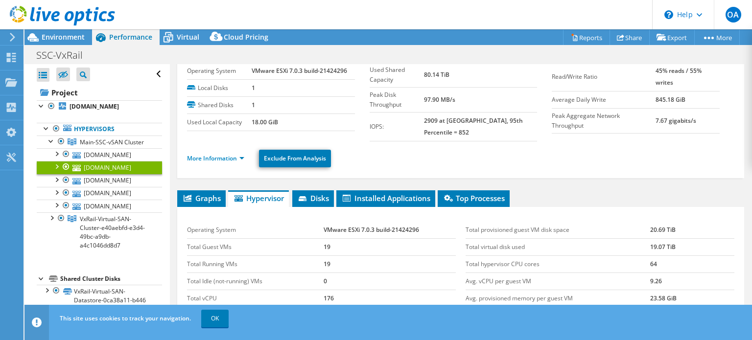
scroll to position [0, 0]
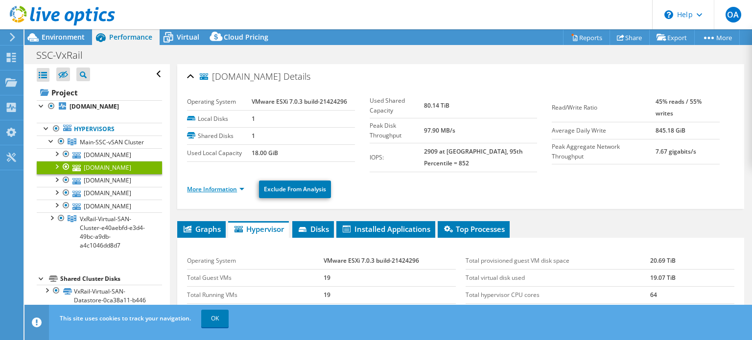
click at [240, 185] on link "More Information" at bounding box center [215, 189] width 57 height 8
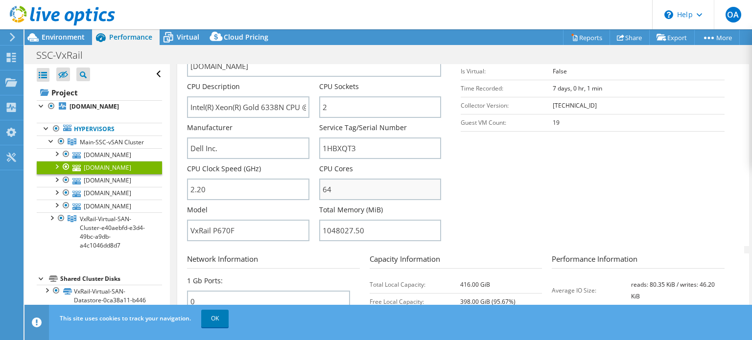
scroll to position [147, 0]
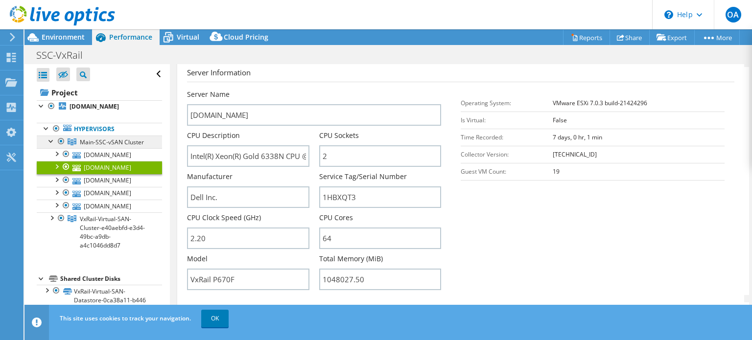
click at [98, 140] on span "Main-SSC-vSAN Cluster" at bounding box center [112, 142] width 64 height 8
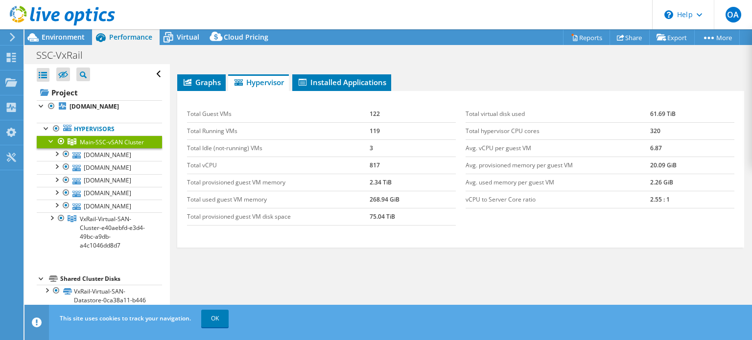
scroll to position [0, 0]
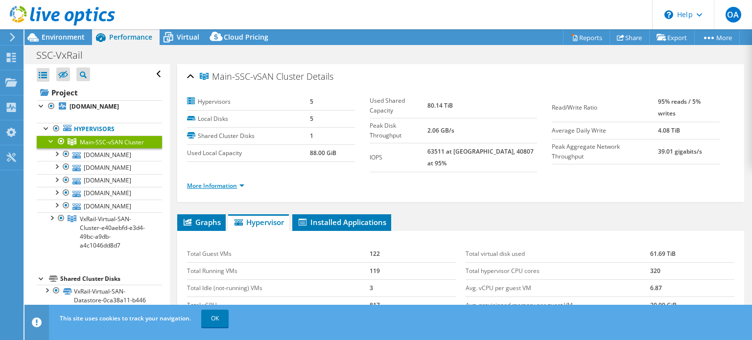
click at [243, 182] on link "More Information" at bounding box center [215, 186] width 57 height 8
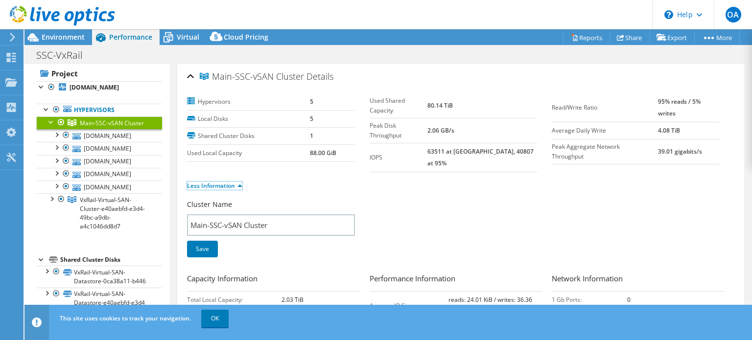
scroll to position [88, 0]
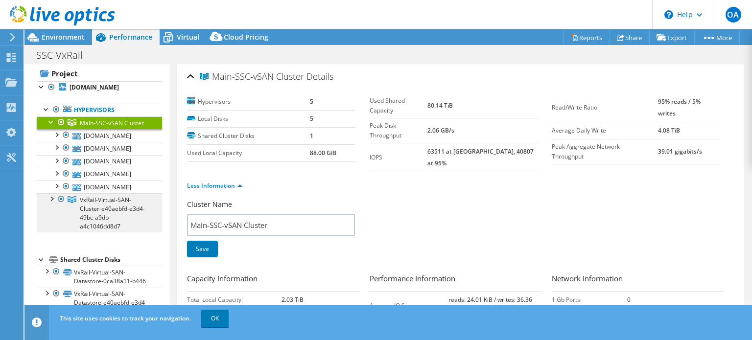
click at [99, 127] on span "VxRail-Virtual-SAN-Cluster-e40aebfd-e3d4-49bc-a9db-a4c1046dd8d7" at bounding box center [112, 123] width 64 height 8
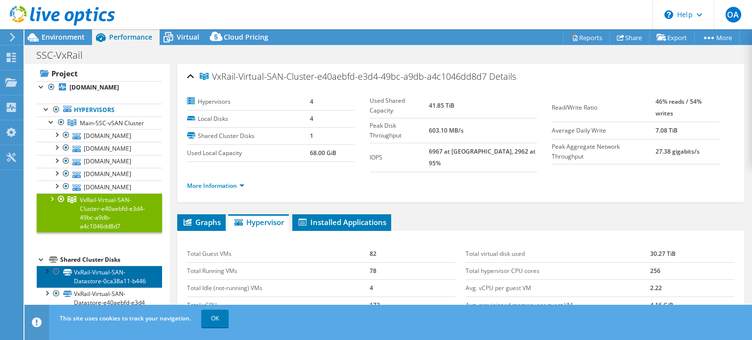
click at [96, 266] on link "VxRail-Virtual-SAN-Datastore-0ca38a11-b446" at bounding box center [99, 277] width 125 height 22
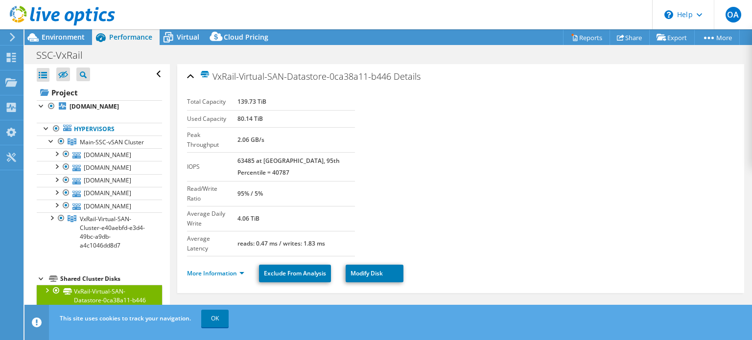
select select "USD"
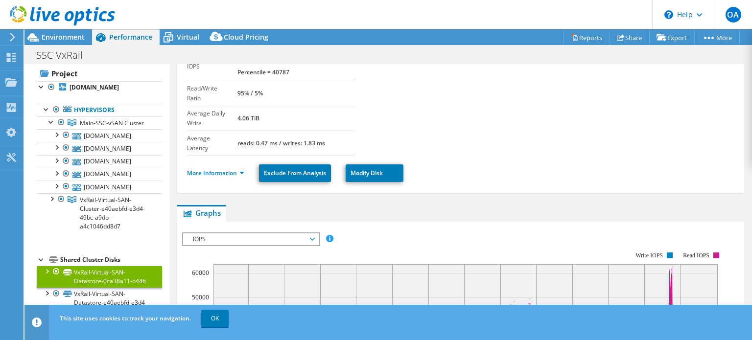
scroll to position [387, 0]
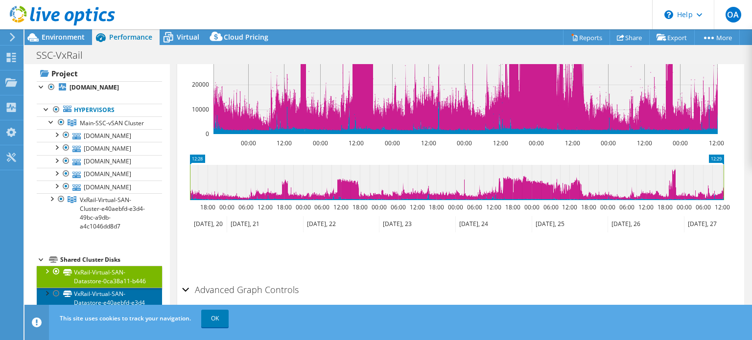
click at [112, 295] on link "VxRail-Virtual-SAN-Datastore-e40aebfd-e3d4" at bounding box center [99, 299] width 125 height 22
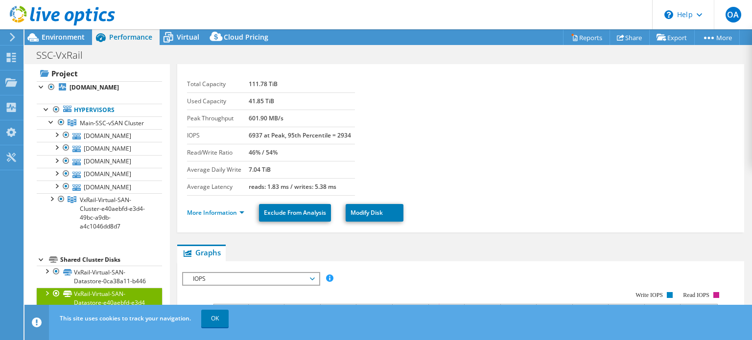
scroll to position [0, 0]
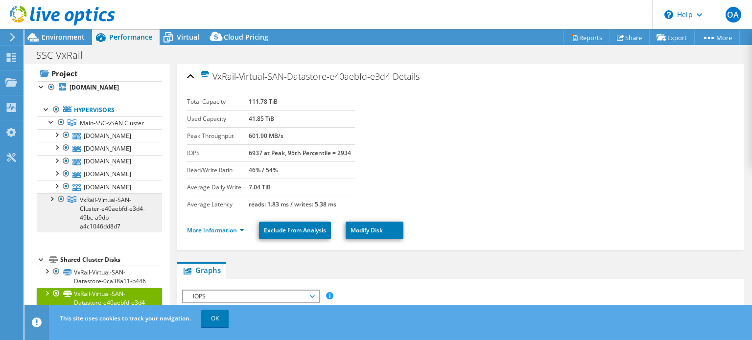
click at [98, 127] on span "VxRail-Virtual-SAN-Cluster-e40aebfd-e3d4-49bc-a9db-a4c1046dd8d7" at bounding box center [112, 123] width 64 height 8
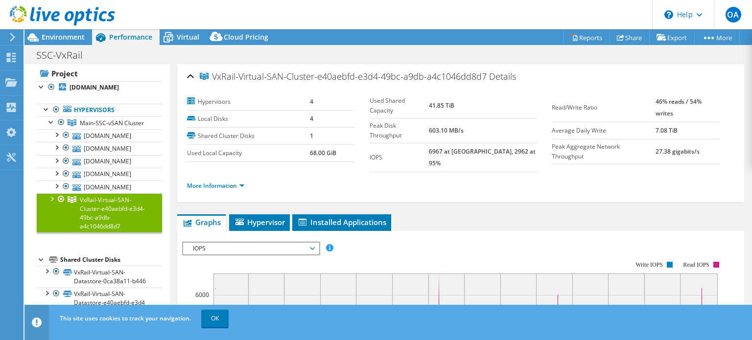
click at [53, 193] on div at bounding box center [52, 198] width 10 height 10
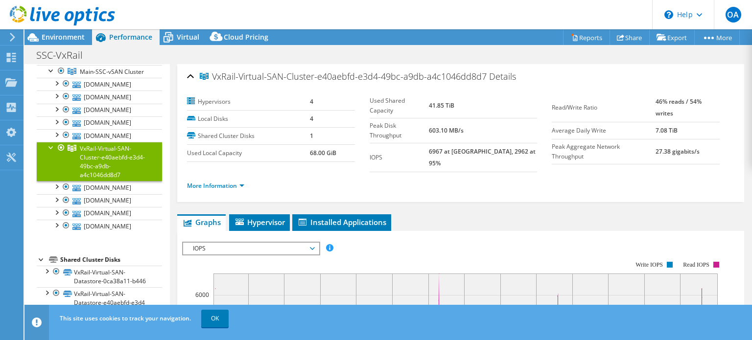
scroll to position [174, 0]
click at [98, 181] on link "[DOMAIN_NAME]" at bounding box center [99, 187] width 125 height 13
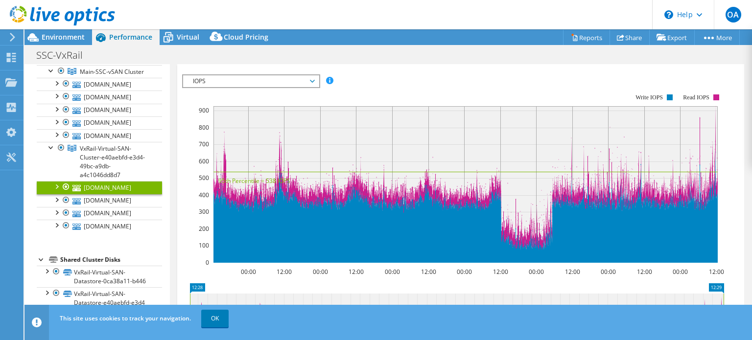
scroll to position [173, 0]
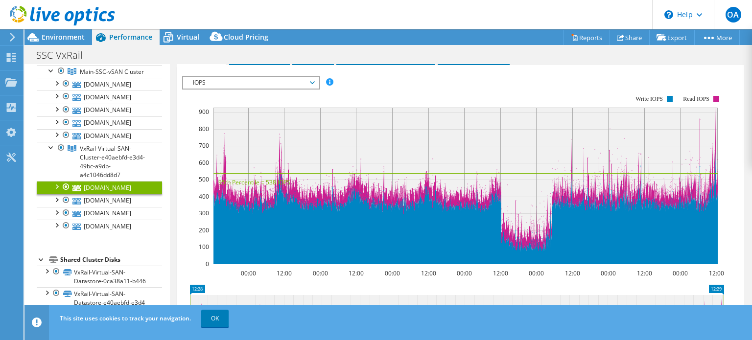
click at [296, 77] on span "IOPS" at bounding box center [251, 83] width 126 height 12
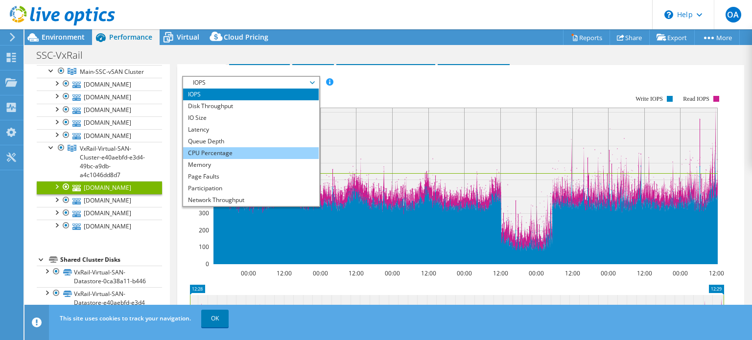
click at [230, 147] on li "CPU Percentage" at bounding box center [251, 153] width 136 height 12
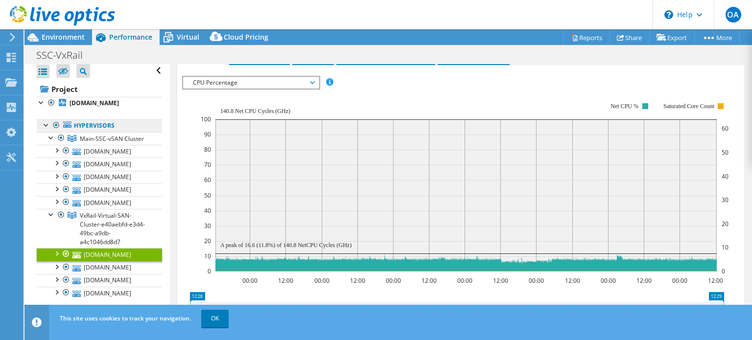
scroll to position [0, 0]
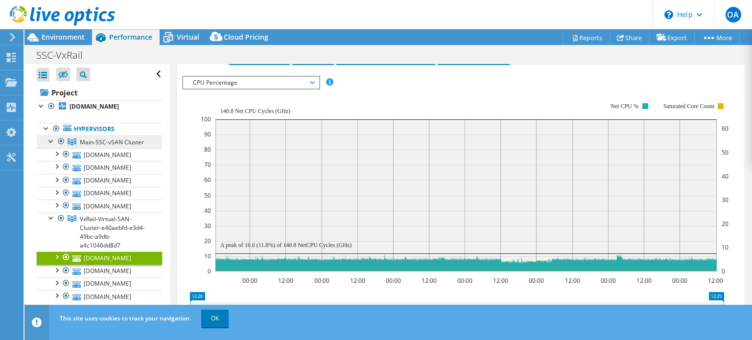
click at [106, 143] on span "Main-SSC-vSAN Cluster" at bounding box center [112, 142] width 64 height 8
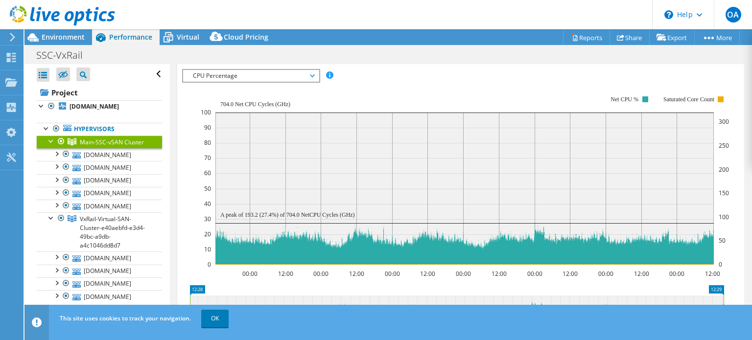
scroll to position [167, 0]
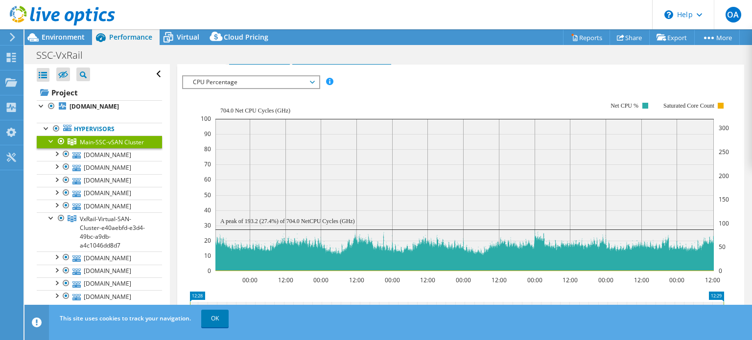
click at [290, 76] on span "CPU Percentage" at bounding box center [251, 82] width 126 height 12
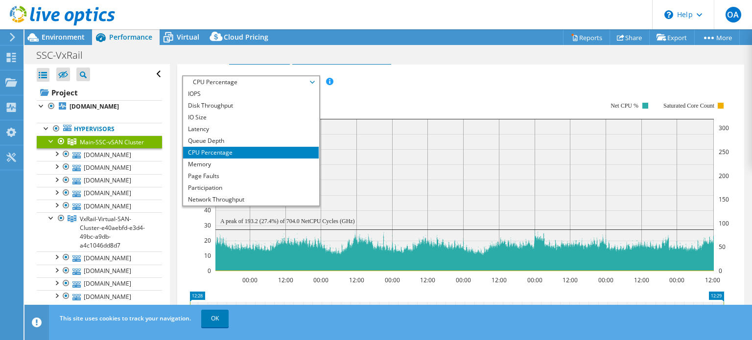
click at [225, 147] on li "CPU Percentage" at bounding box center [251, 153] width 136 height 12
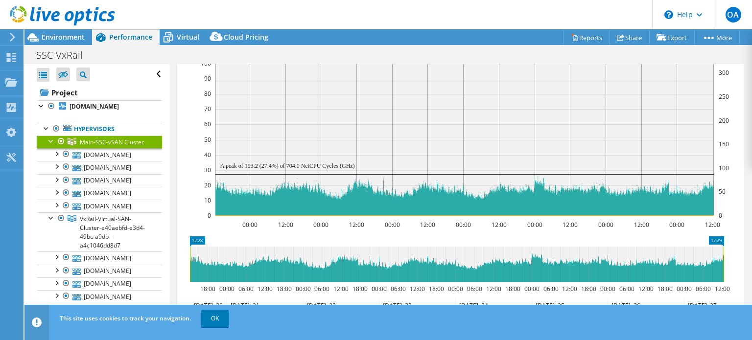
scroll to position [75, 0]
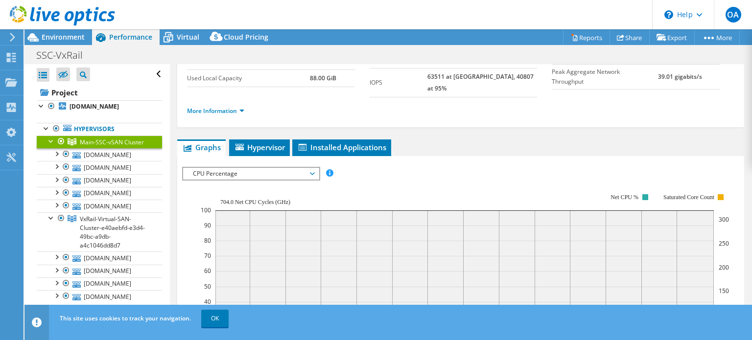
click at [285, 199] on text "704.0 Net CPU Cycles (GHz)" at bounding box center [255, 202] width 70 height 7
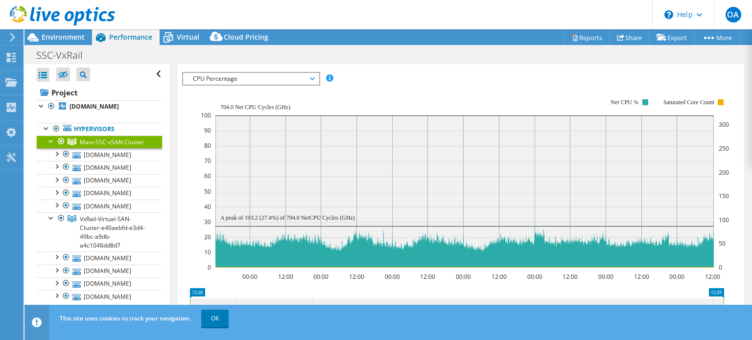
scroll to position [173, 0]
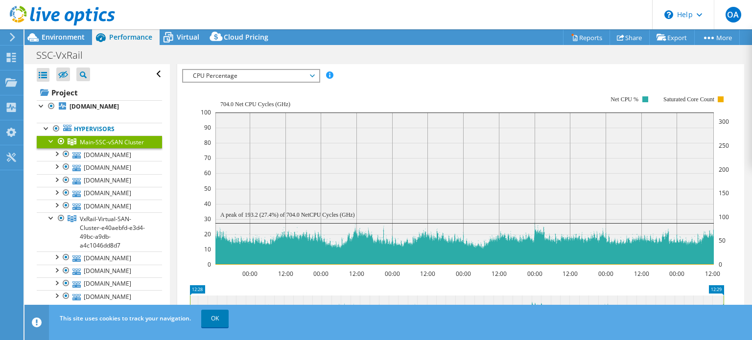
click at [266, 70] on span "CPU Percentage" at bounding box center [251, 76] width 126 height 12
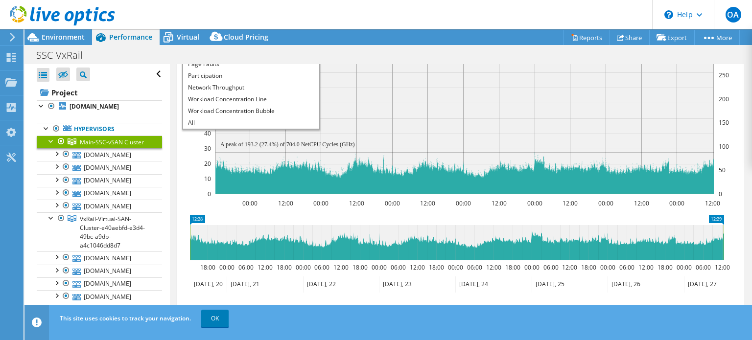
scroll to position [271, 0]
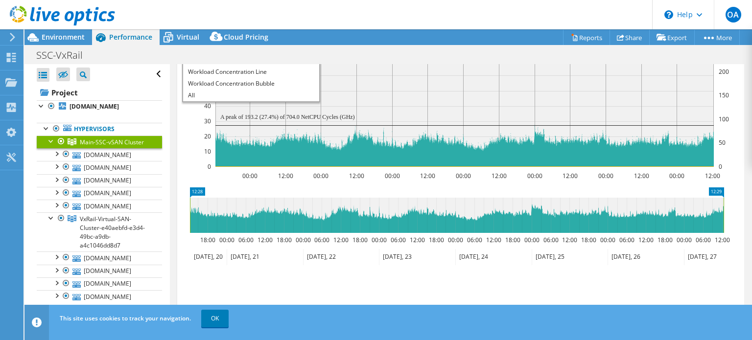
click at [279, 176] on section "Workload Concentration: 00:00 12:00 00:00 12:00 00:00 12:00 00:00 12:00 00:00 1…" at bounding box center [460, 146] width 557 height 324
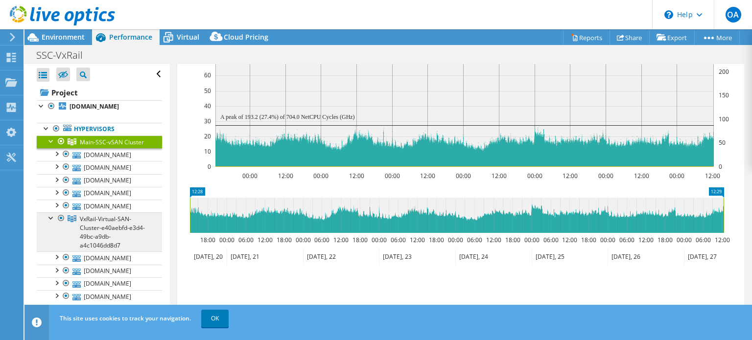
click at [115, 146] on span "VxRail-Virtual-SAN-Cluster-e40aebfd-e3d4-49bc-a9db-a4c1046dd8d7" at bounding box center [112, 142] width 64 height 8
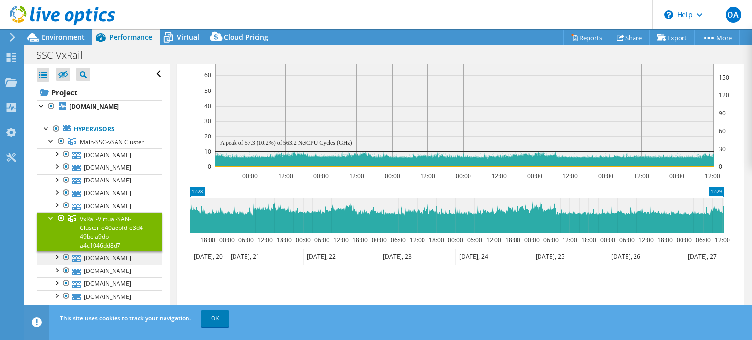
scroll to position [98, 0]
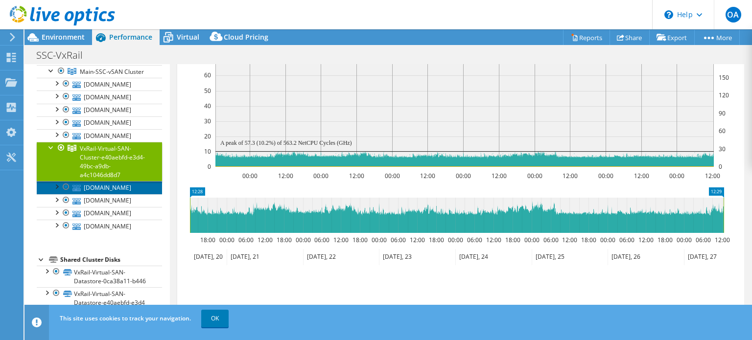
click at [118, 194] on link "[DOMAIN_NAME]" at bounding box center [99, 187] width 125 height 13
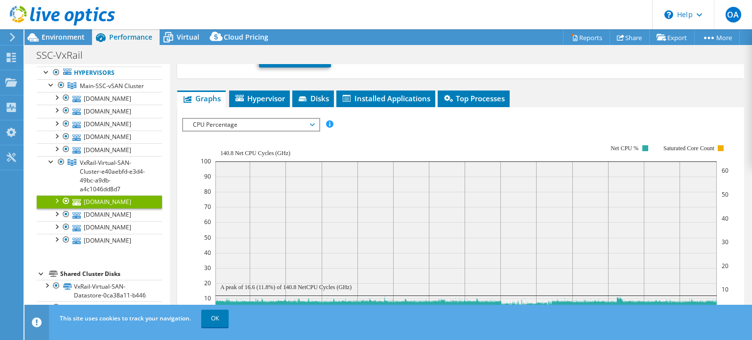
scroll to position [0, 0]
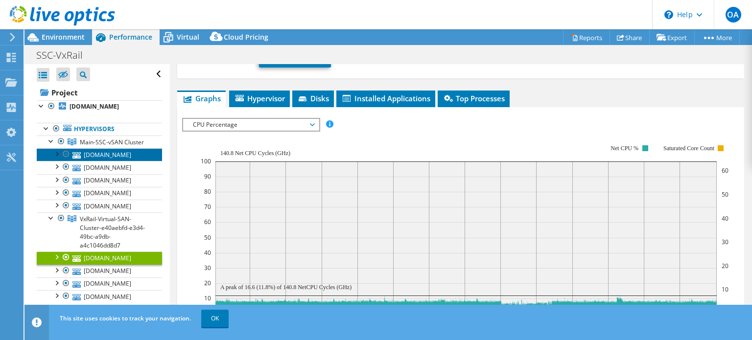
click at [109, 161] on link "[DOMAIN_NAME]" at bounding box center [99, 154] width 125 height 13
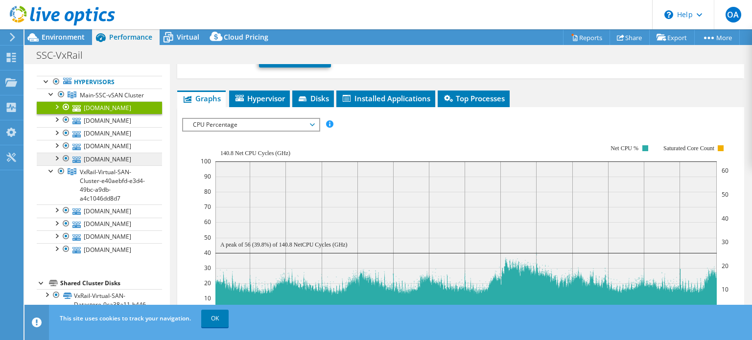
scroll to position [49, 0]
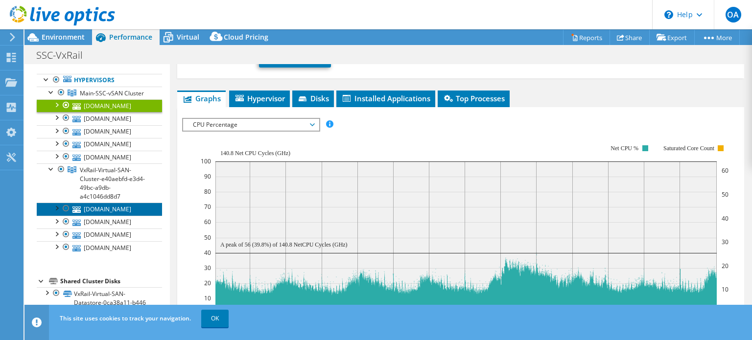
click at [96, 216] on link "[DOMAIN_NAME]" at bounding box center [99, 209] width 125 height 13
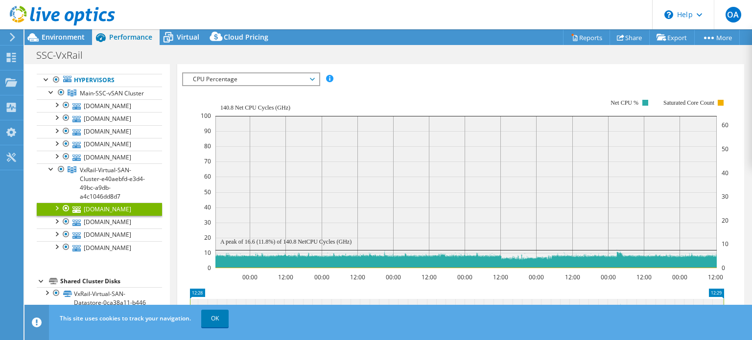
scroll to position [180, 0]
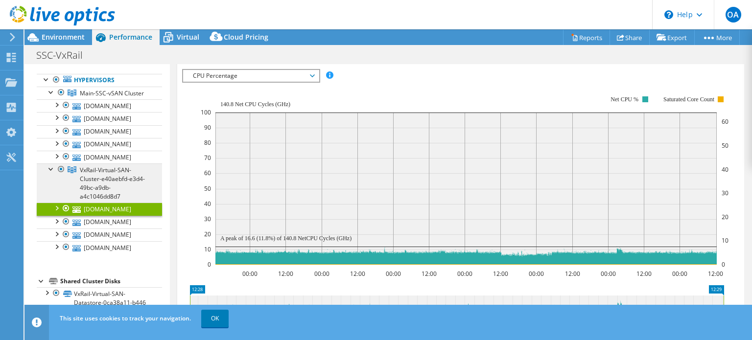
drag, startPoint x: 106, startPoint y: 237, endPoint x: 111, endPoint y: 236, distance: 5.5
click at [106, 97] on span "VxRail-Virtual-SAN-Cluster-e40aebfd-e3d4-49bc-a9db-a4c1046dd8d7" at bounding box center [112, 93] width 64 height 8
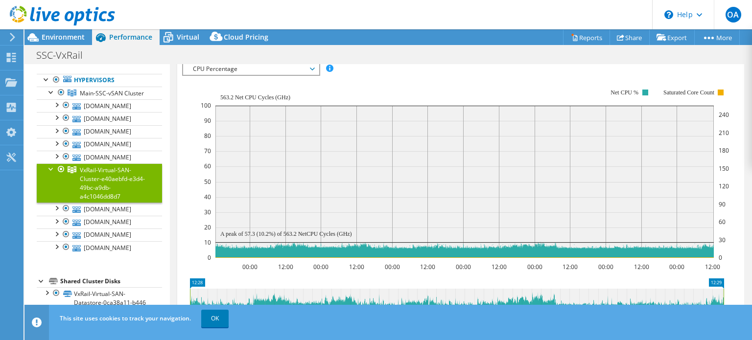
scroll to position [173, 0]
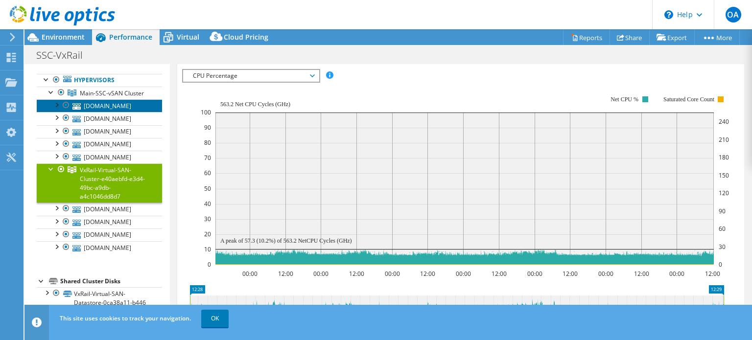
click at [95, 109] on link "[DOMAIN_NAME]" at bounding box center [99, 105] width 125 height 13
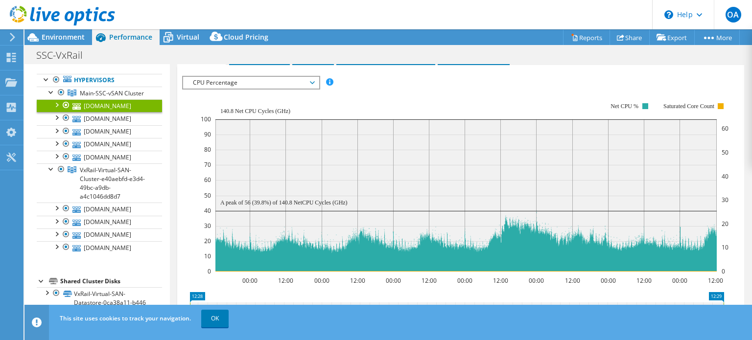
scroll to position [188, 0]
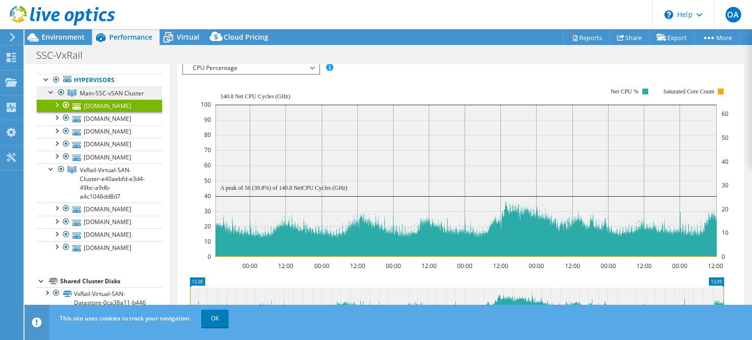
click at [126, 99] on link "Main-SSC-vSAN Cluster" at bounding box center [99, 93] width 125 height 13
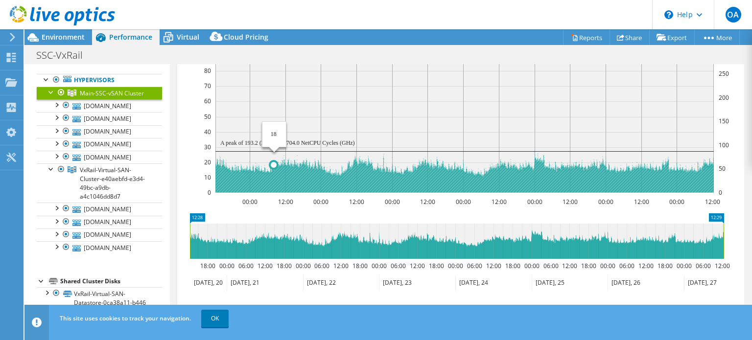
scroll to position [98, 0]
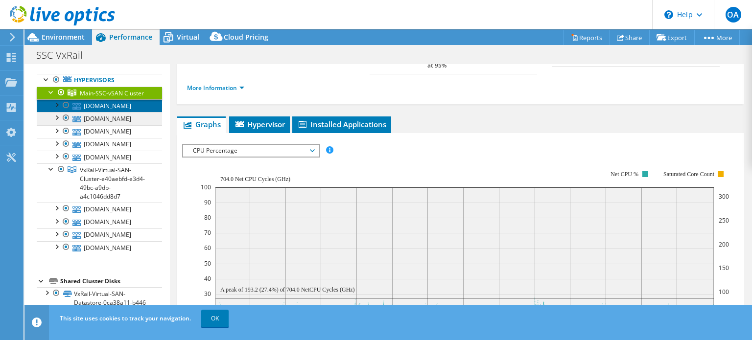
drag, startPoint x: 90, startPoint y: 126, endPoint x: 142, endPoint y: 132, distance: 52.2
click at [91, 112] on link "[DOMAIN_NAME]" at bounding box center [99, 105] width 125 height 13
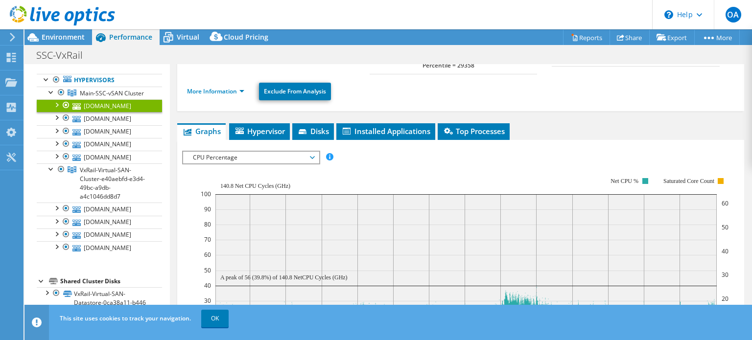
scroll to position [147, 0]
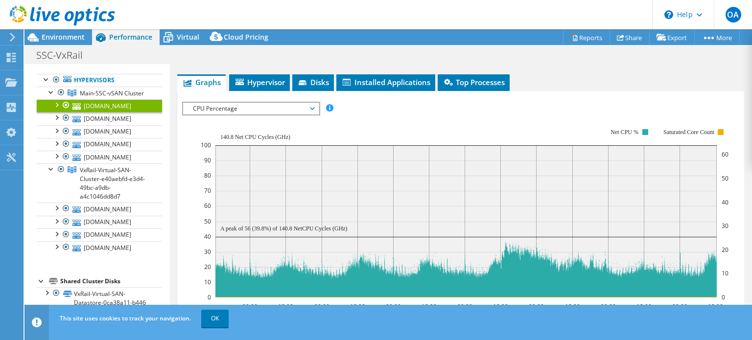
click at [98, 112] on link "[DOMAIN_NAME]" at bounding box center [99, 105] width 125 height 13
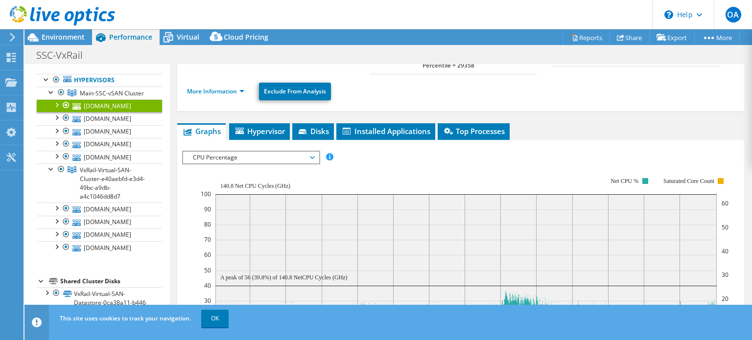
scroll to position [0, 0]
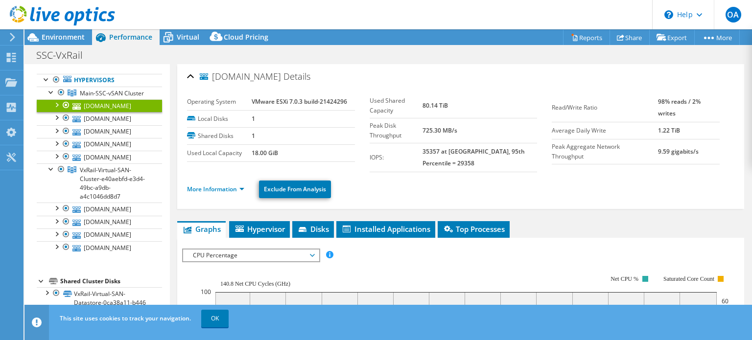
click at [245, 188] on li "More Information" at bounding box center [218, 189] width 63 height 11
click at [243, 189] on link "More Information" at bounding box center [215, 189] width 57 height 8
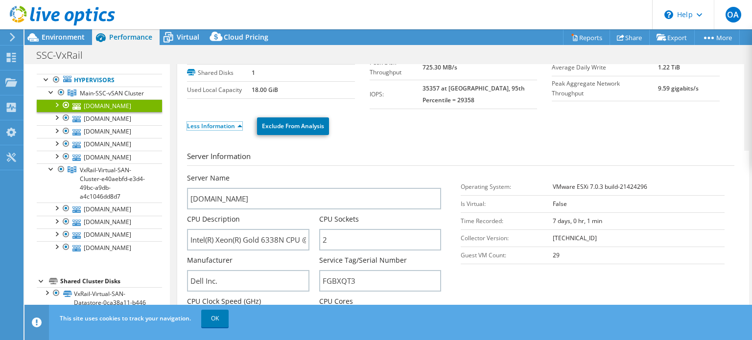
scroll to position [196, 0]
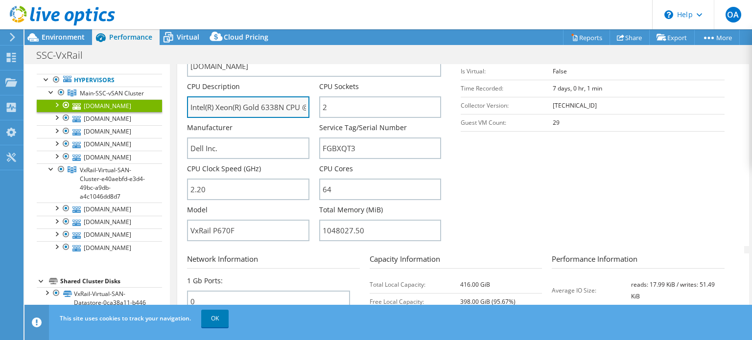
click at [270, 107] on input "Intel(R) Xeon(R) Gold 6338N CPU @ 2.20GHz 2.19 GHz" at bounding box center [248, 107] width 122 height 22
